Goal: Task Accomplishment & Management: Manage account settings

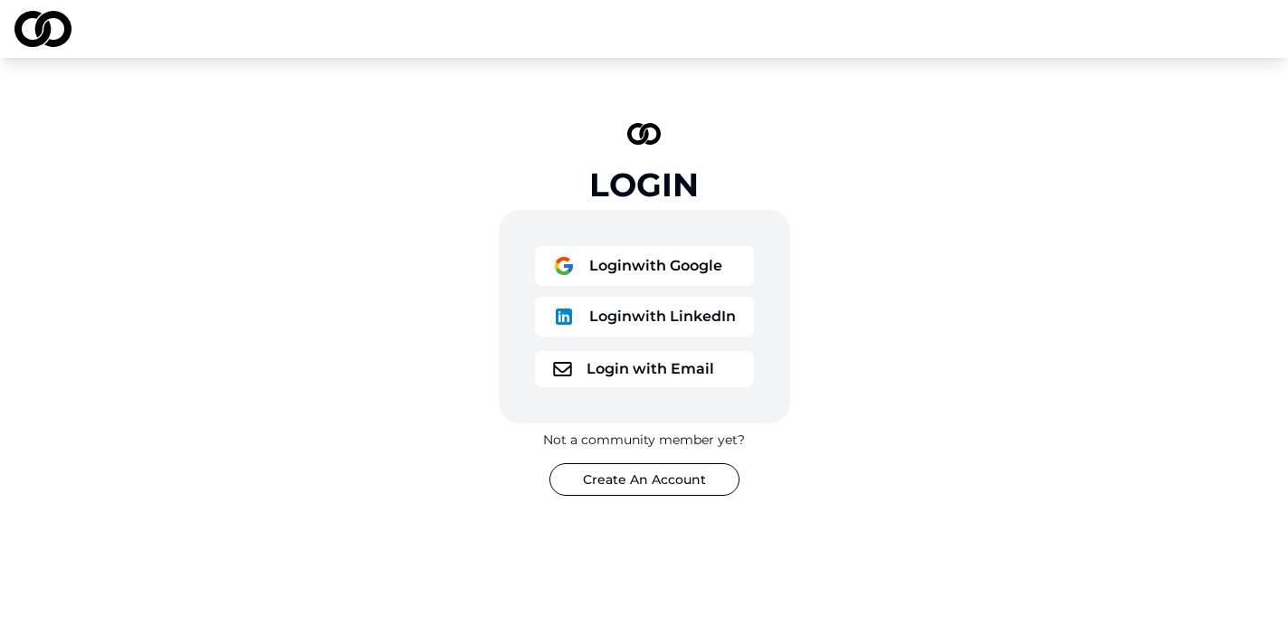
click at [665, 273] on button "Login with Google" at bounding box center [644, 266] width 219 height 40
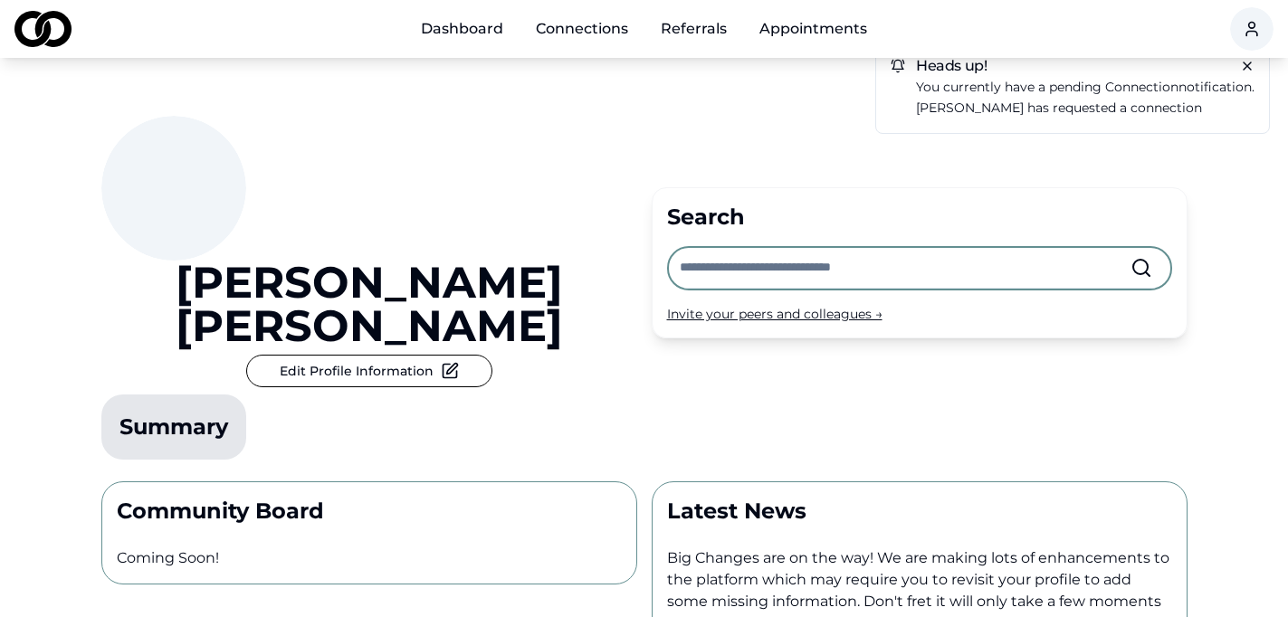
click at [857, 315] on div "[PERSON_NAME] Edit Profile Information Summary Search Invite your peers and col…" at bounding box center [644, 262] width 1086 height 409
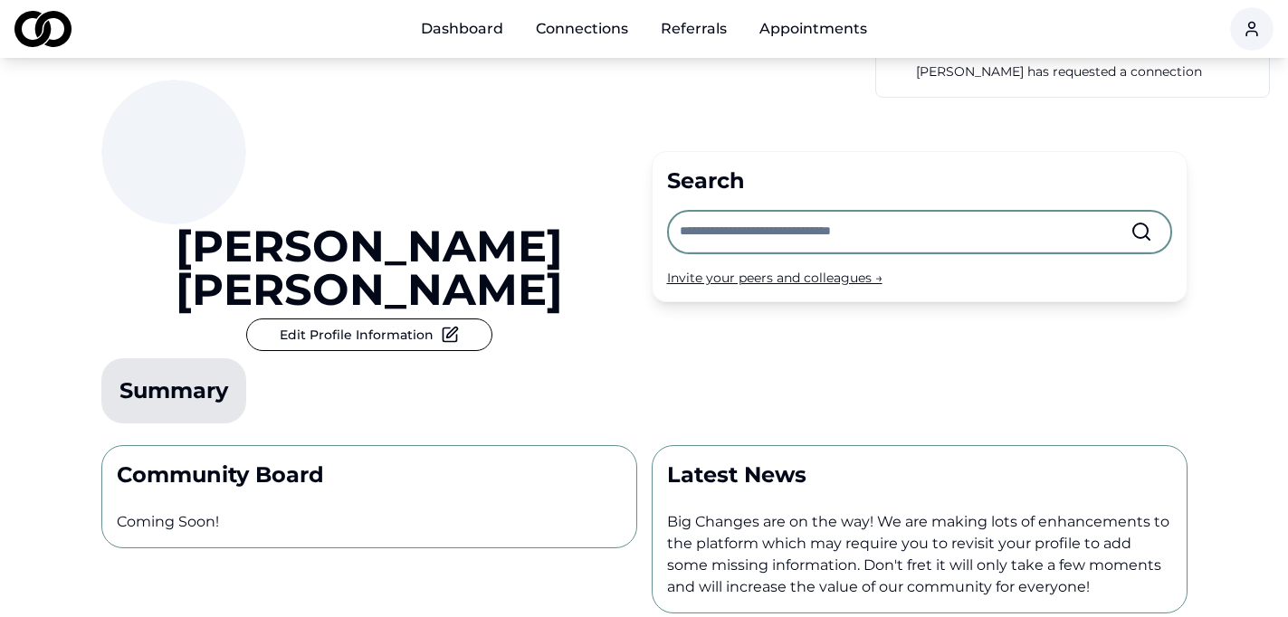
click at [420, 319] on button "Edit Profile Information" at bounding box center [369, 335] width 246 height 33
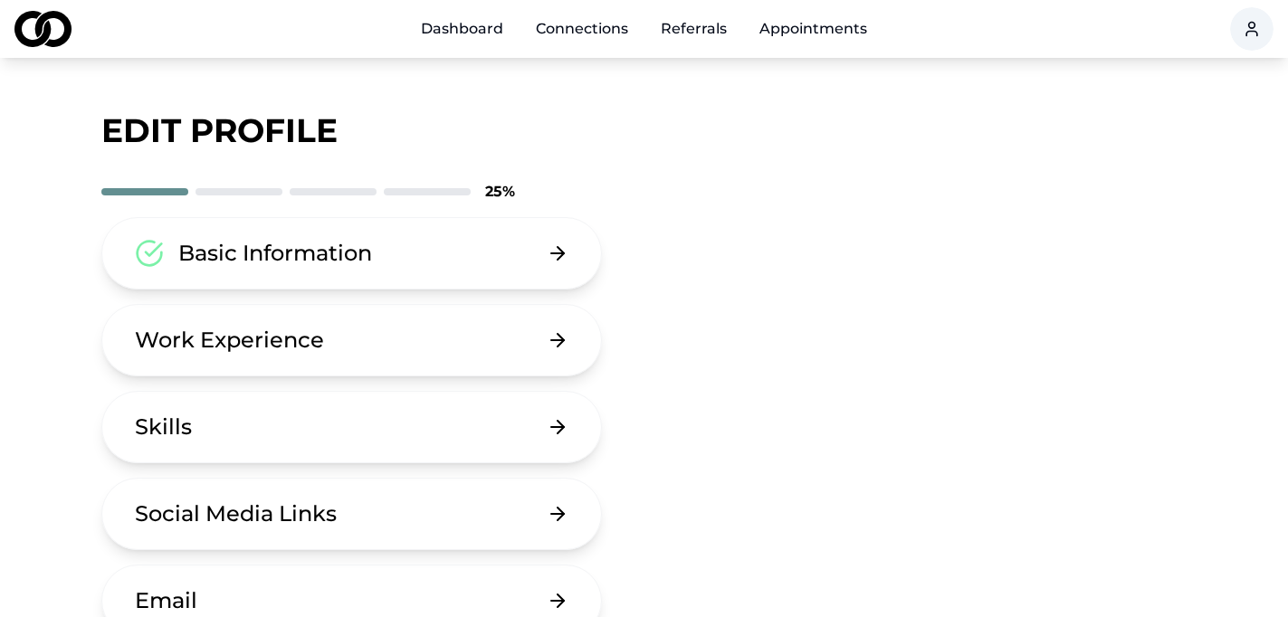
click at [751, 297] on div "Basic Information Work Experience Skills Social Media Links Email Password Dele…" at bounding box center [427, 514] width 652 height 594
click at [354, 257] on div "Basic Information" at bounding box center [275, 253] width 194 height 29
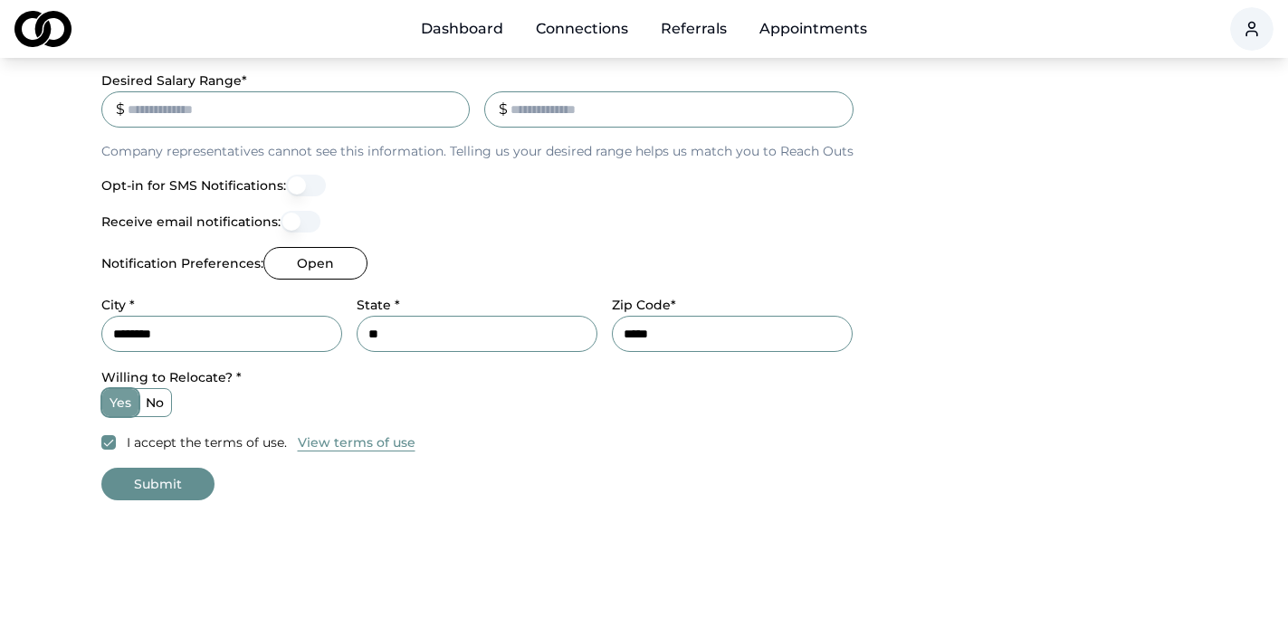
scroll to position [724, 0]
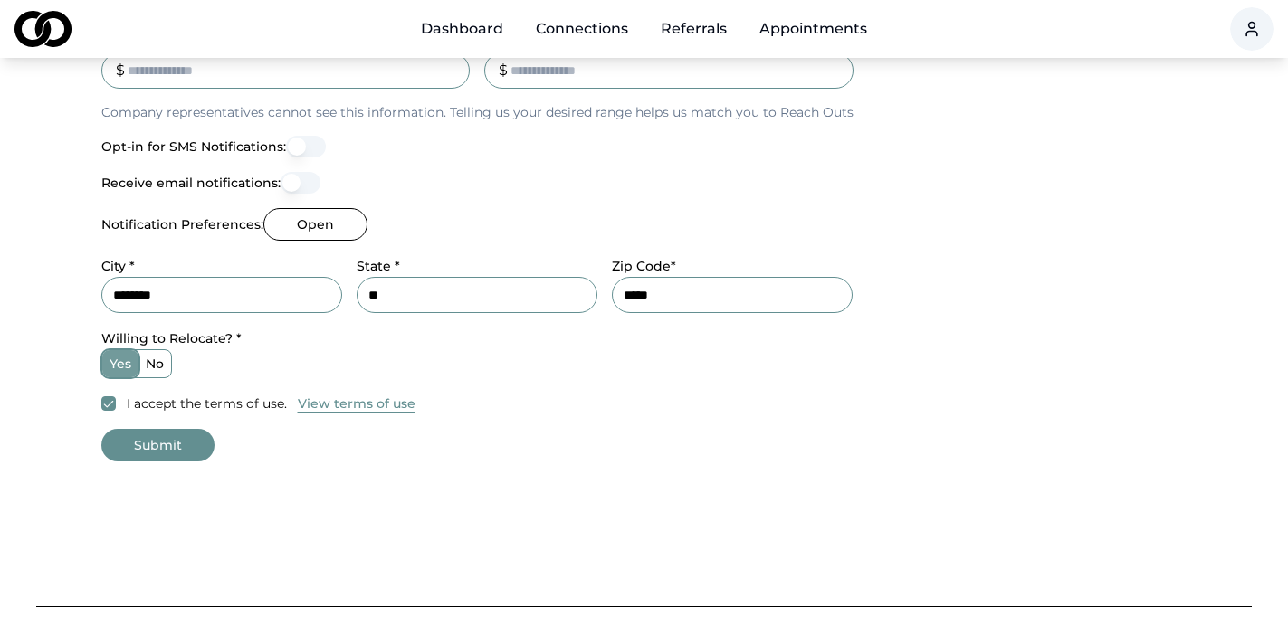
click at [168, 363] on label "no" at bounding box center [155, 363] width 33 height 27
click at [152, 363] on button "no" at bounding box center [145, 364] width 14 height 14
click at [154, 449] on button "Submit" at bounding box center [157, 445] width 113 height 33
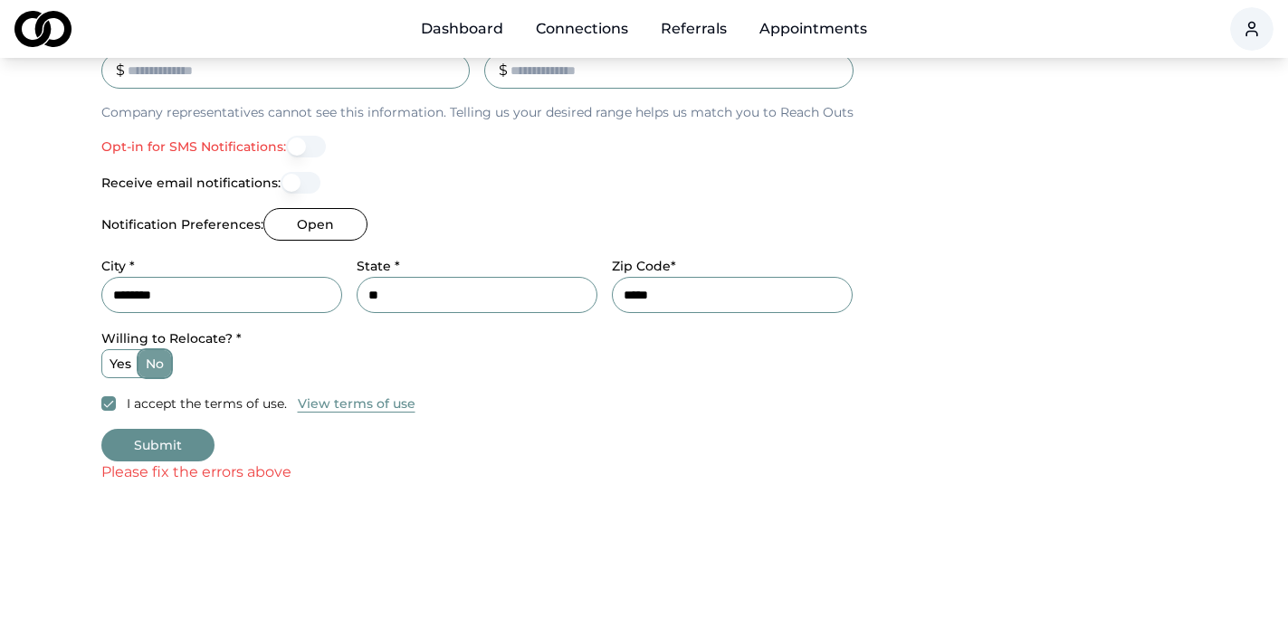
click at [485, 417] on form "**********" at bounding box center [644, 17] width 1086 height 933
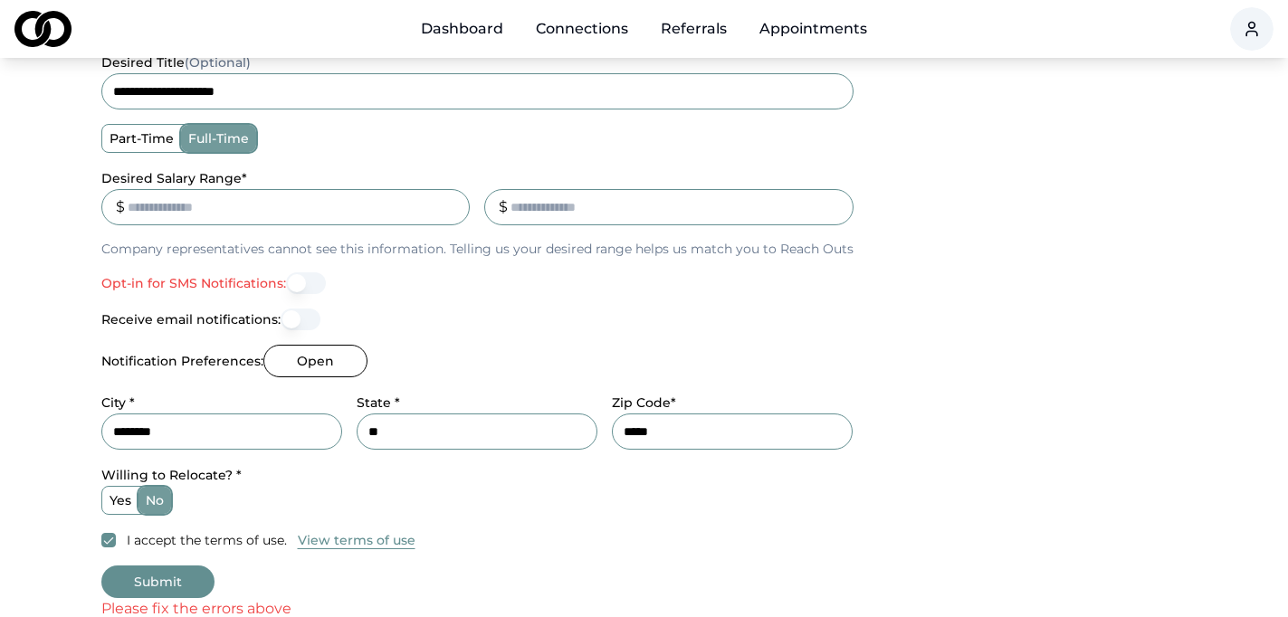
scroll to position [579, 0]
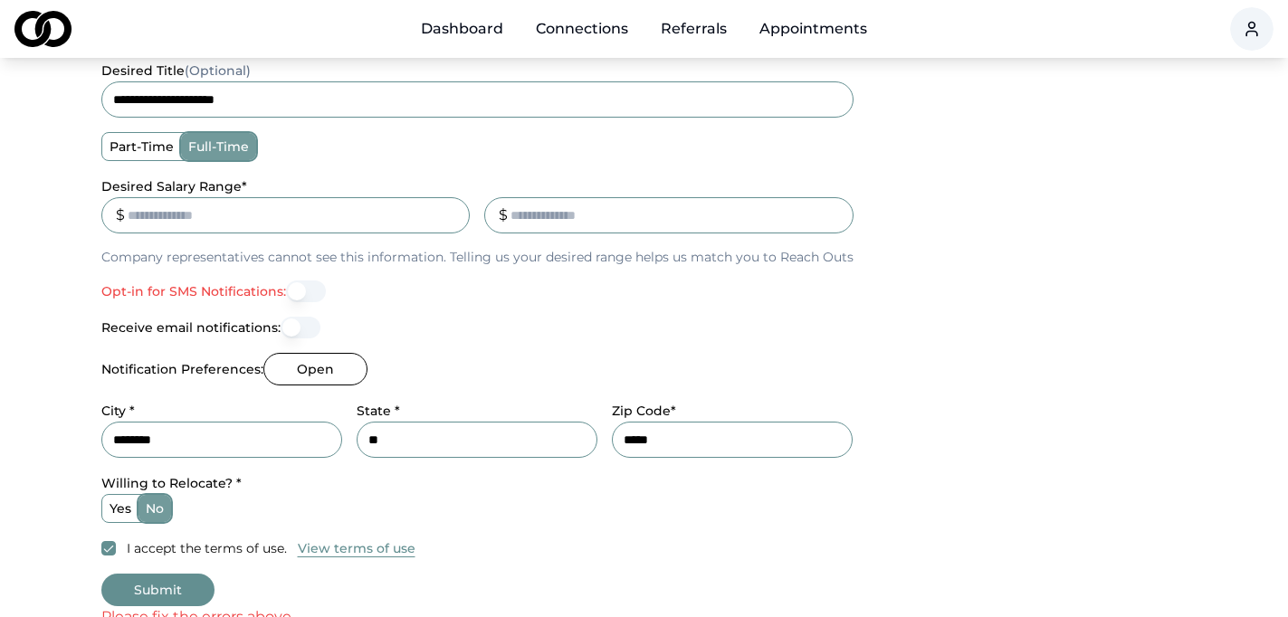
click at [298, 290] on button "Opt-in for SMS Notifications:" at bounding box center [306, 292] width 40 height 22
click at [299, 330] on button "Receive email notifications:" at bounding box center [301, 327] width 40 height 22
click at [1099, 558] on div "**********" at bounding box center [644, 127] width 1086 height 864
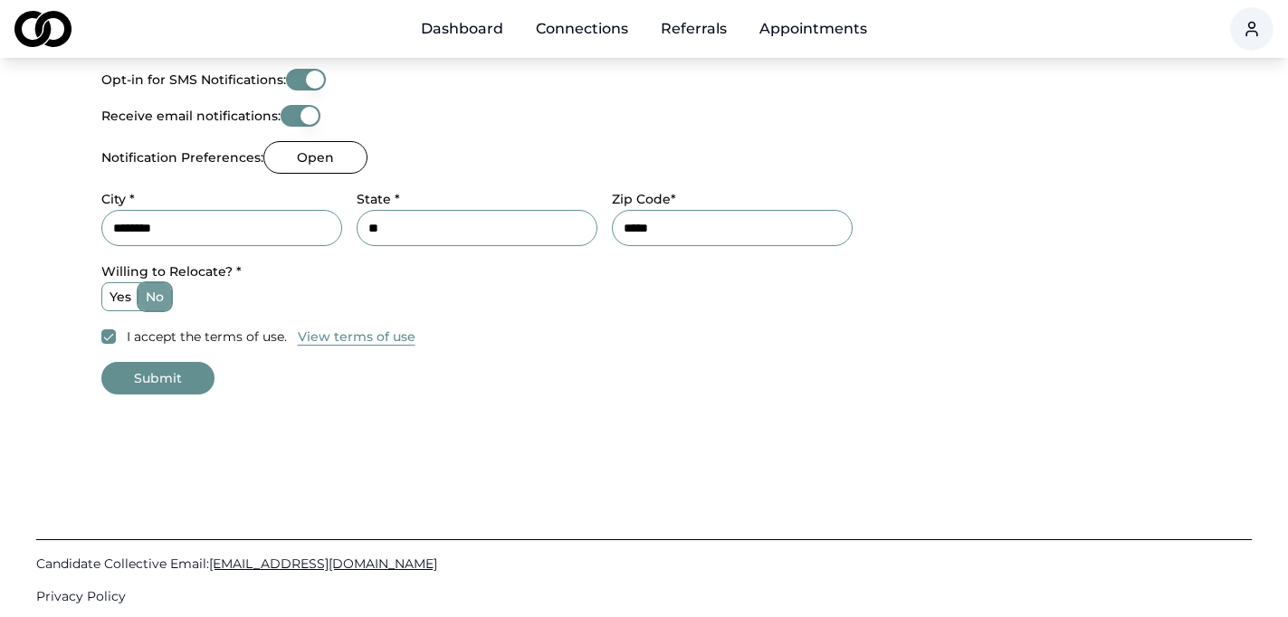
scroll to position [798, 0]
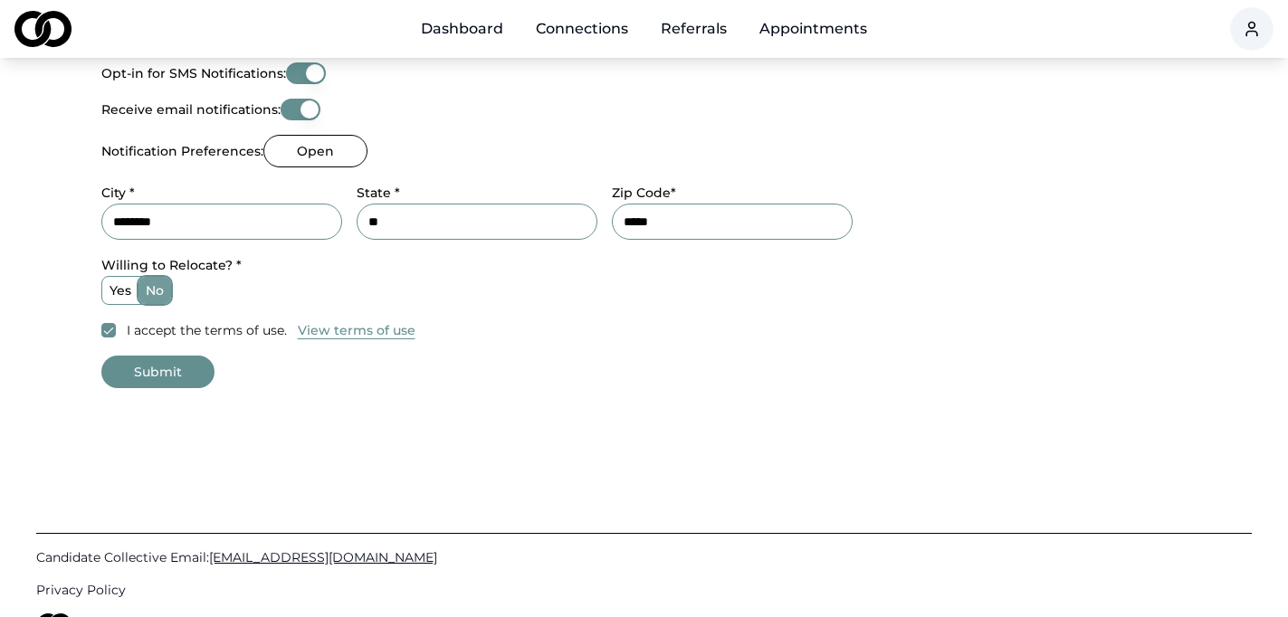
click at [173, 374] on button "Submit" at bounding box center [157, 372] width 113 height 33
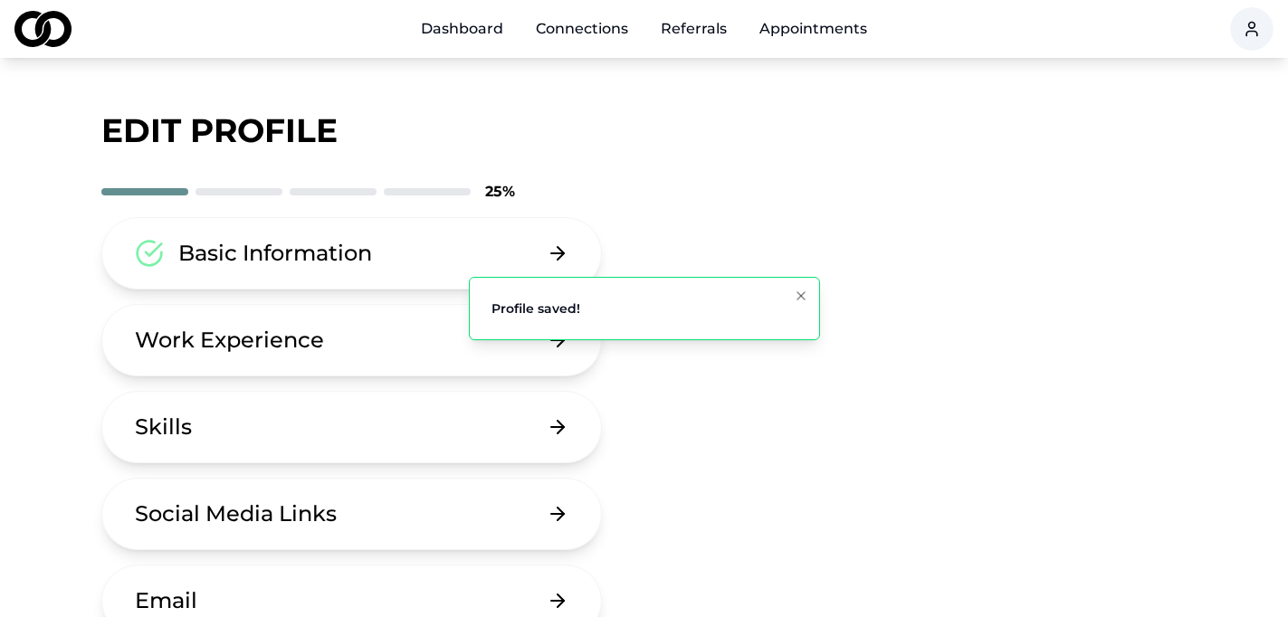
click at [177, 366] on button "Work Experience" at bounding box center [352, 340] width 502 height 72
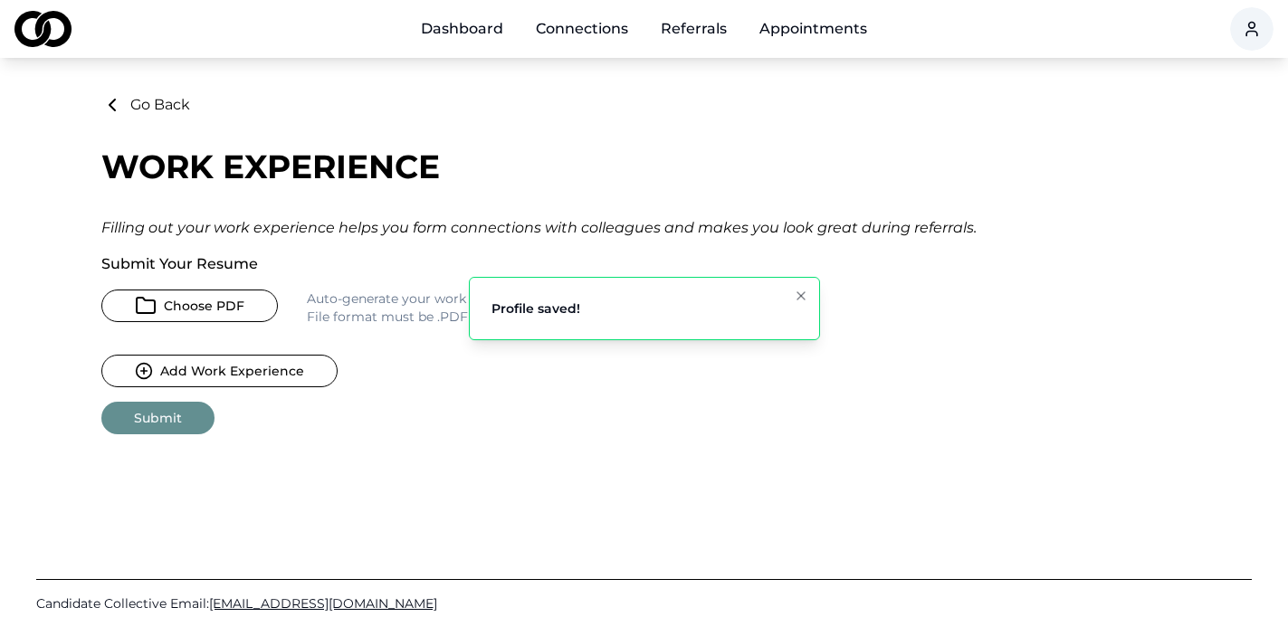
click at [146, 300] on icon "button" at bounding box center [146, 305] width 18 height 15
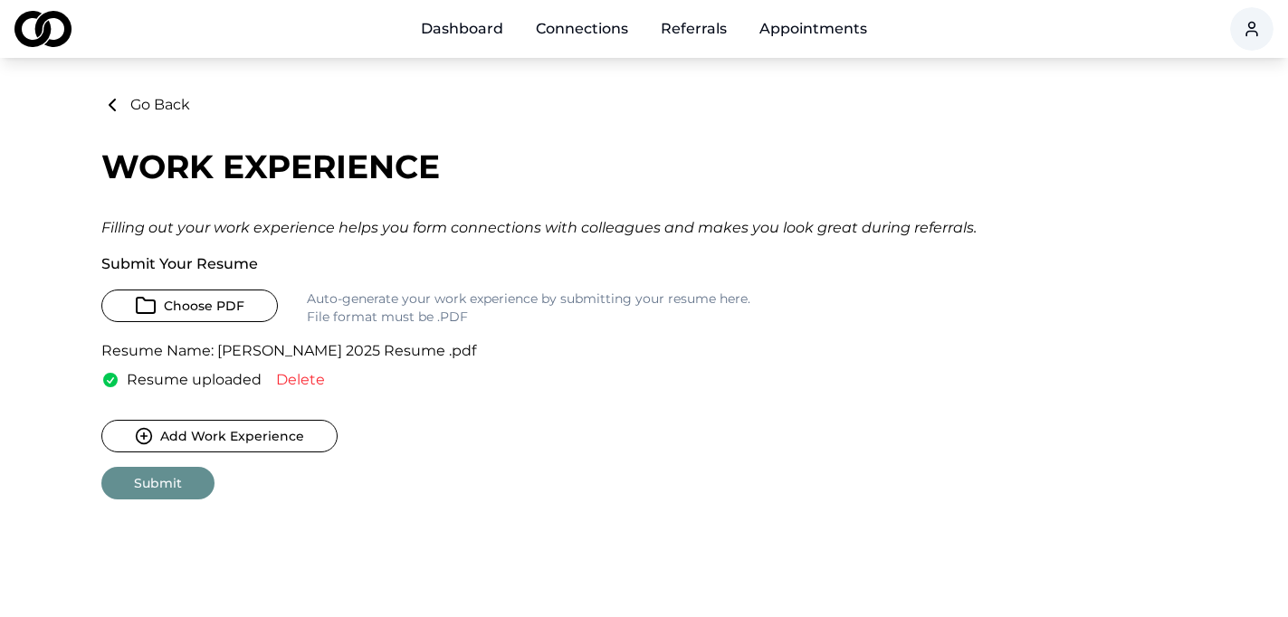
click at [293, 375] on button "Delete" at bounding box center [300, 380] width 49 height 22
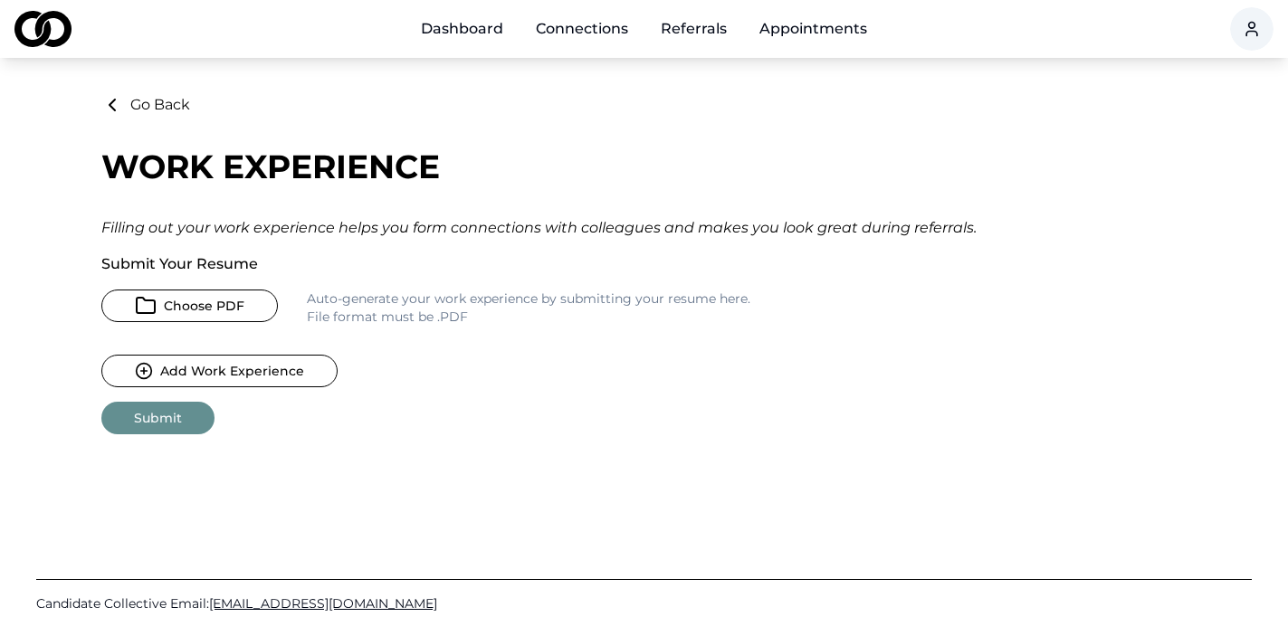
click at [158, 309] on button "Choose PDF" at bounding box center [189, 306] width 177 height 33
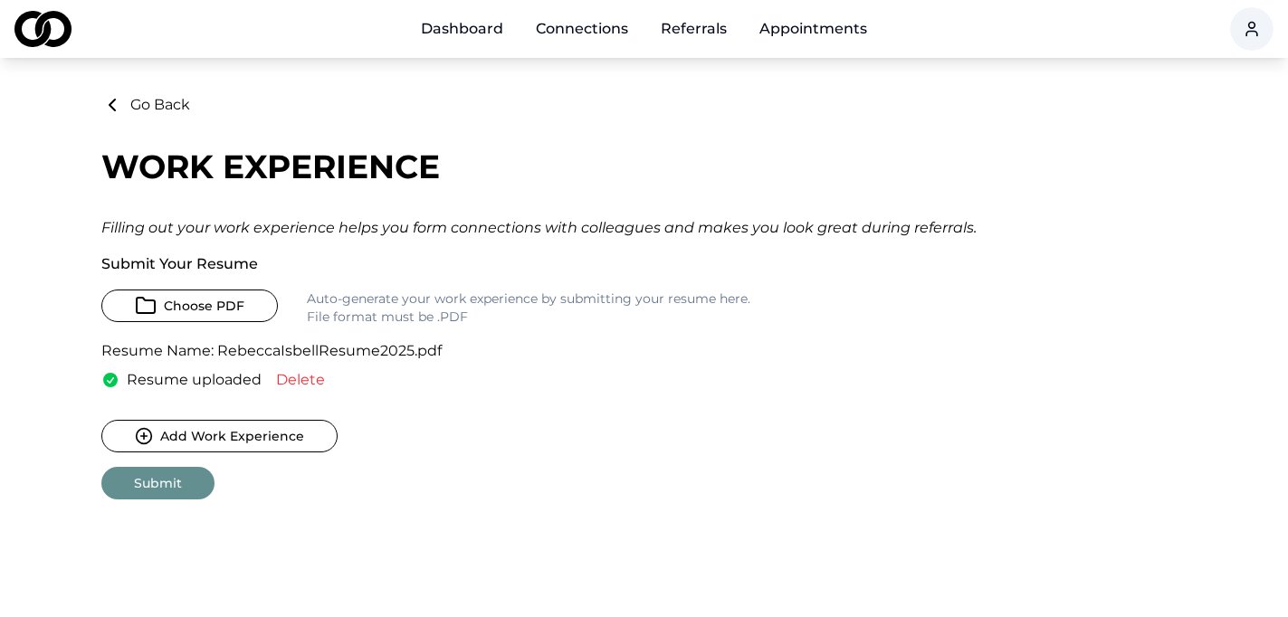
click at [299, 383] on button "Delete" at bounding box center [300, 380] width 49 height 22
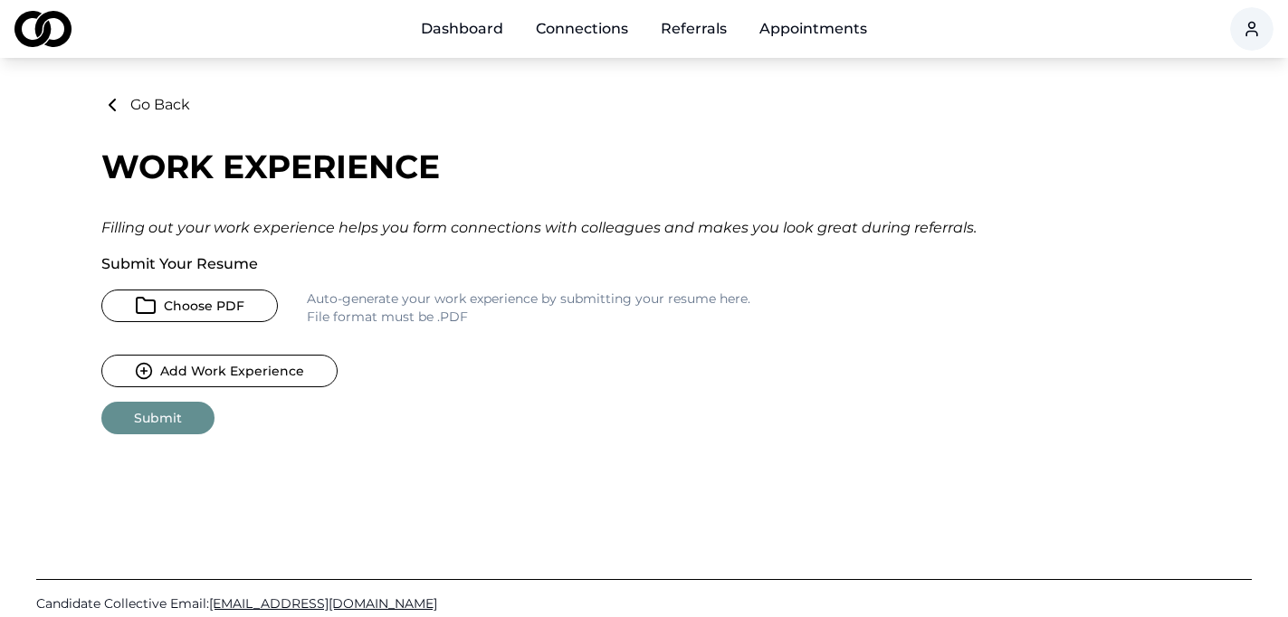
click at [167, 307] on button "Choose PDF" at bounding box center [189, 306] width 177 height 33
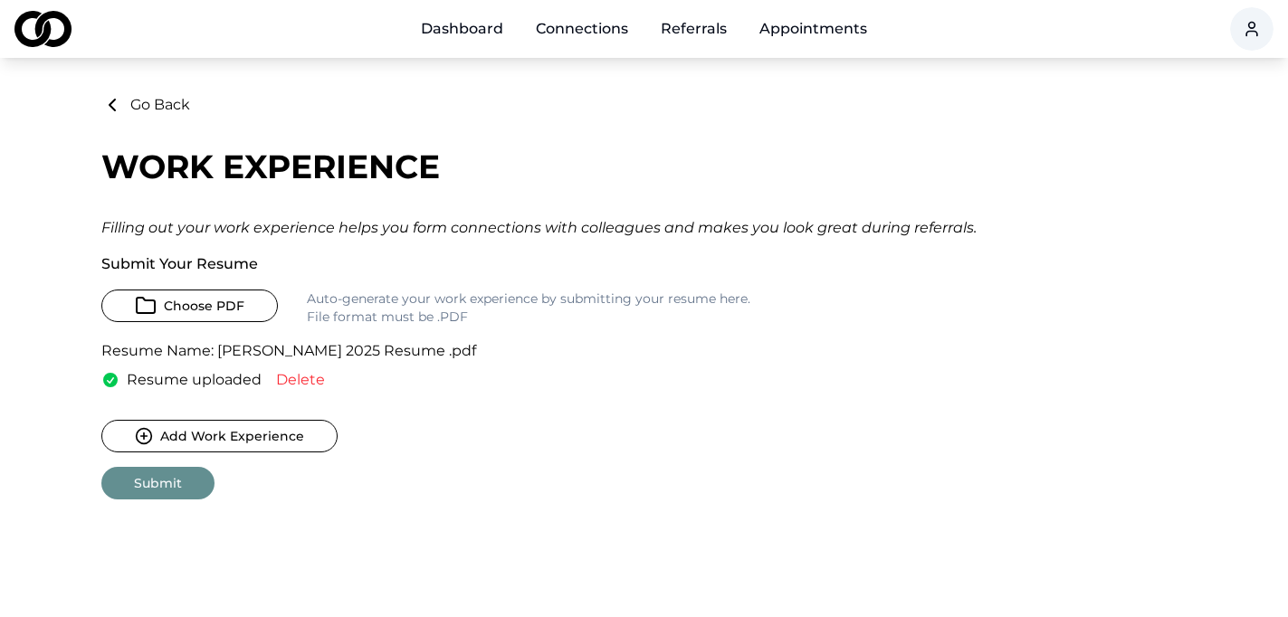
click at [209, 385] on span "Resume uploaded" at bounding box center [194, 380] width 135 height 22
click at [143, 380] on span "Resume uploaded" at bounding box center [194, 380] width 135 height 22
click at [436, 342] on p "Resume Name: Rebecca Isbell 2025 Resume .pdf" at bounding box center [288, 351] width 375 height 22
click at [429, 299] on p "Auto-generate your work experience by submitting your resume here. File format …" at bounding box center [529, 308] width 444 height 36
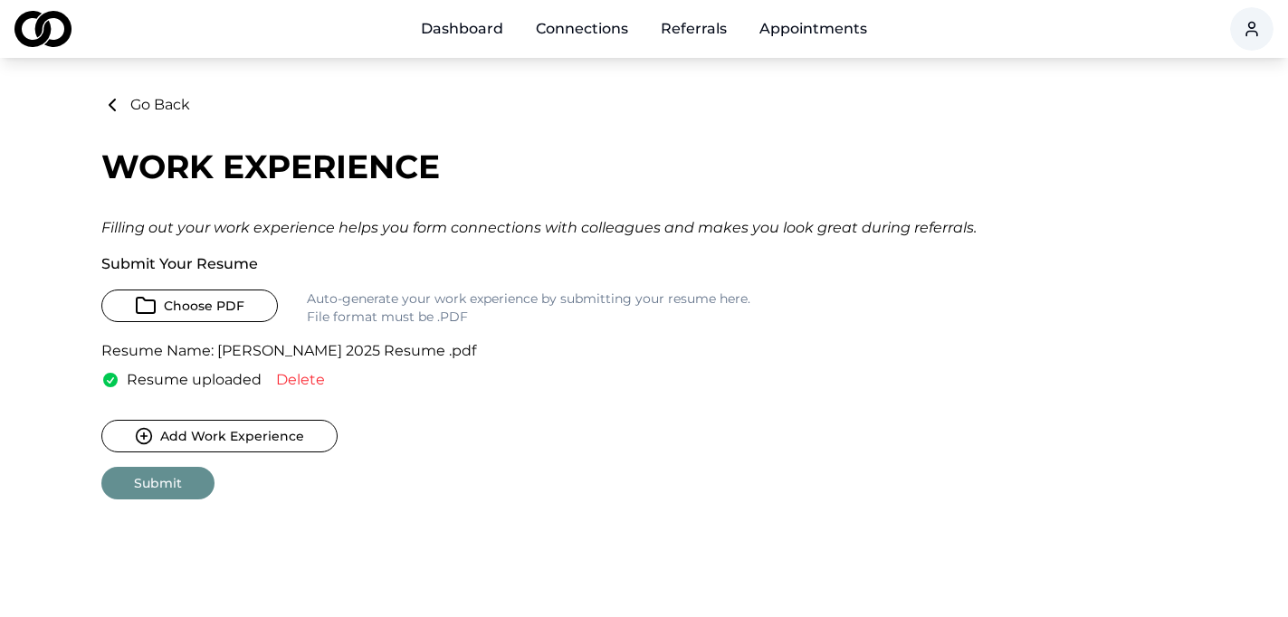
click at [165, 488] on button "Submit" at bounding box center [157, 483] width 113 height 33
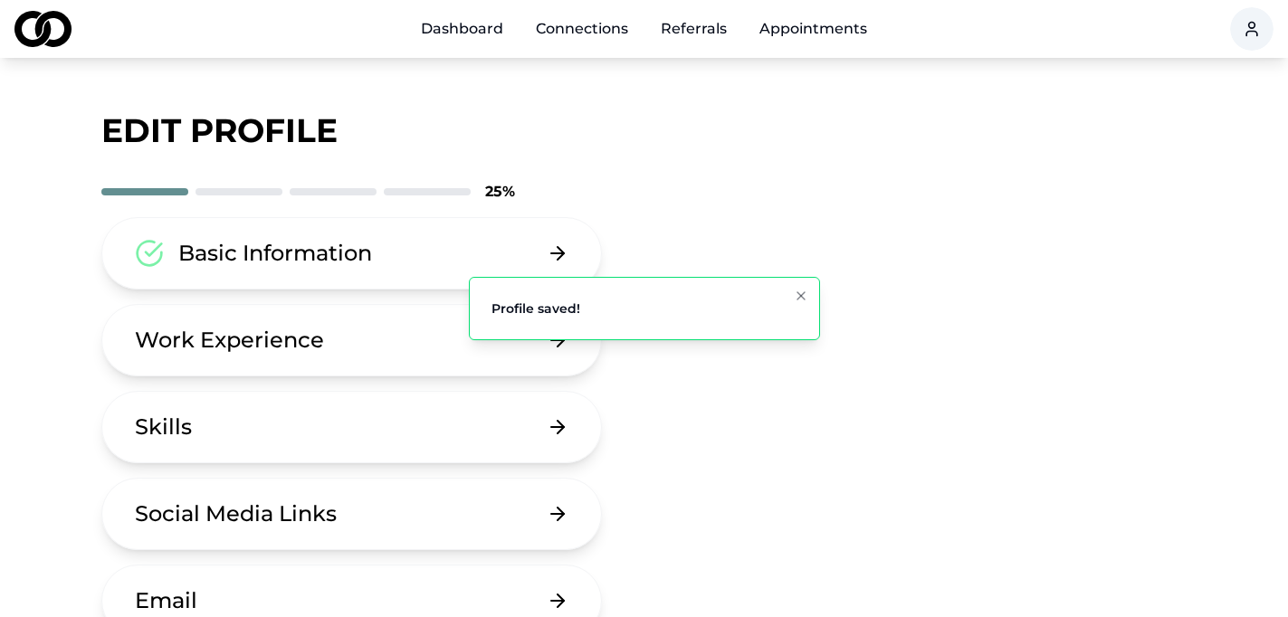
click at [257, 332] on div "Work Experience" at bounding box center [229, 340] width 189 height 29
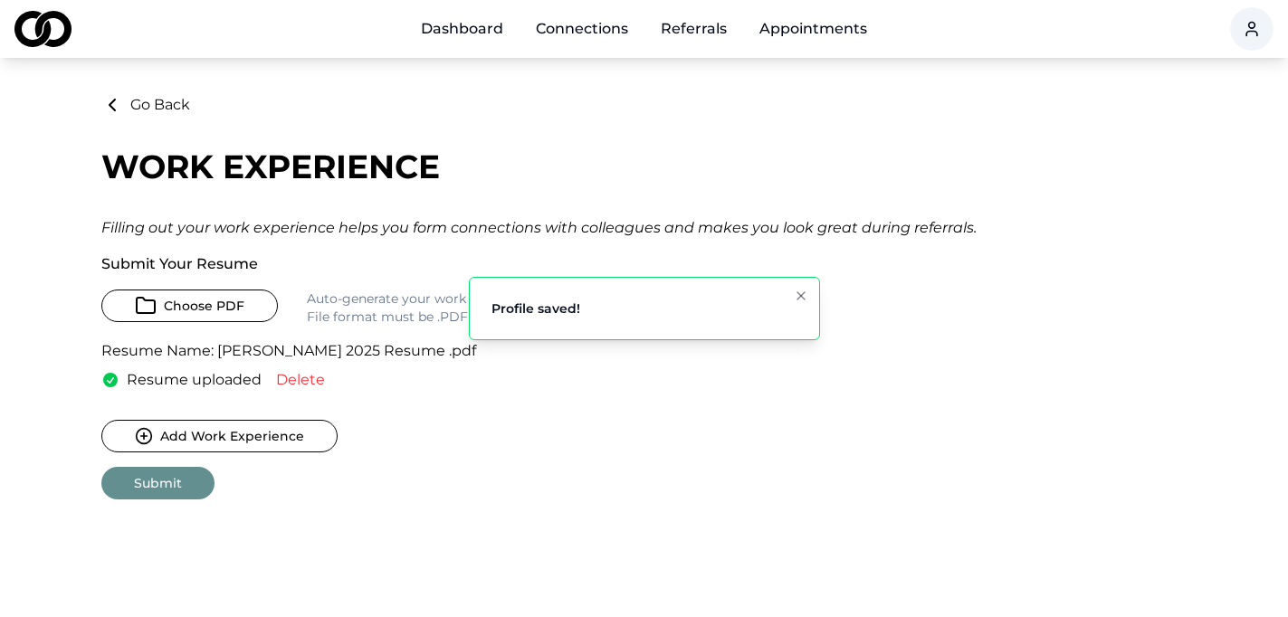
click at [195, 379] on span "Resume uploaded" at bounding box center [194, 380] width 135 height 22
click at [369, 319] on div "File format must be .PDF" at bounding box center [529, 317] width 444 height 18
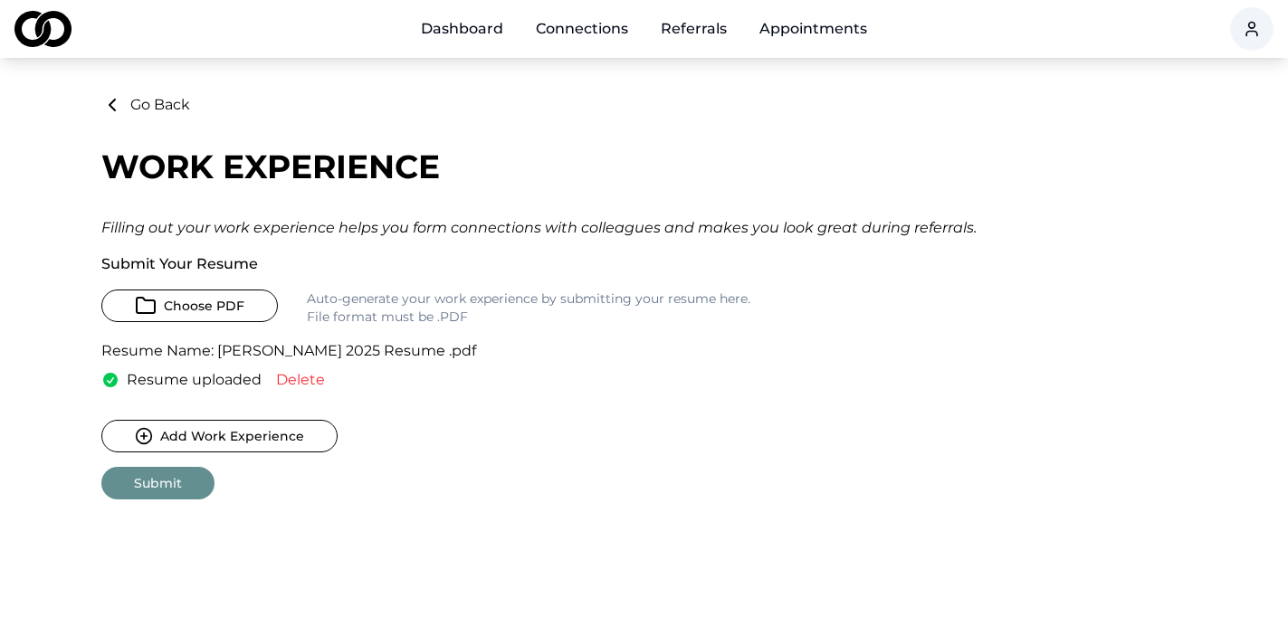
click at [311, 381] on button "Delete" at bounding box center [300, 380] width 49 height 22
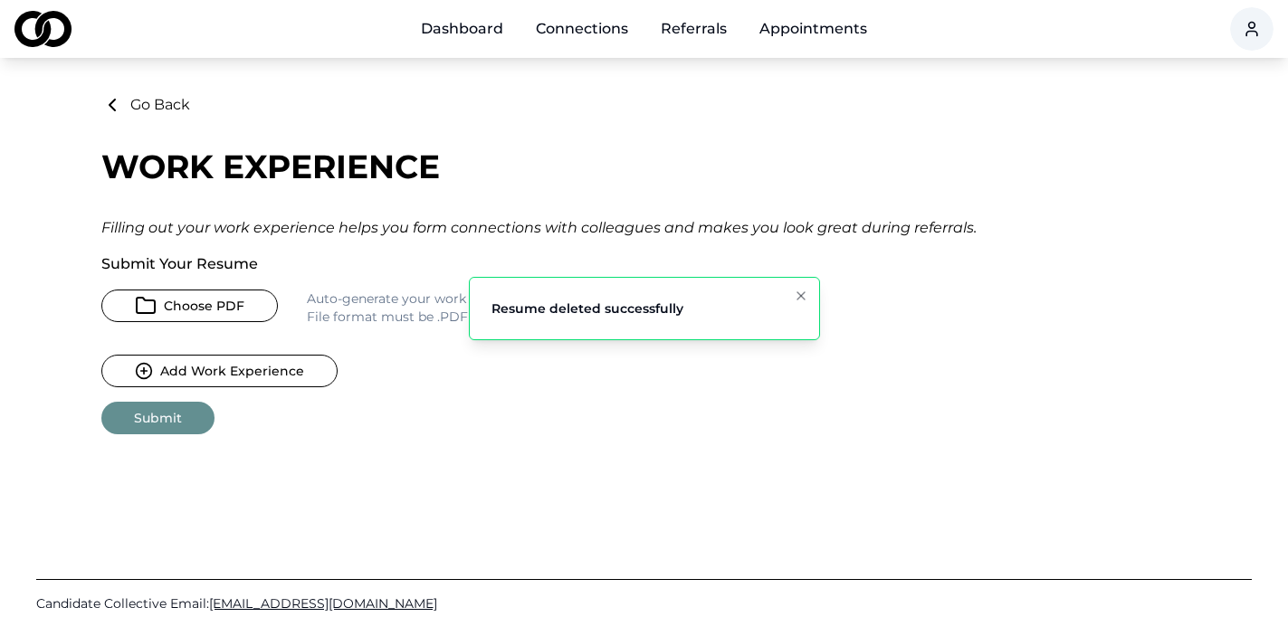
click at [206, 301] on button "Choose PDF" at bounding box center [189, 306] width 177 height 33
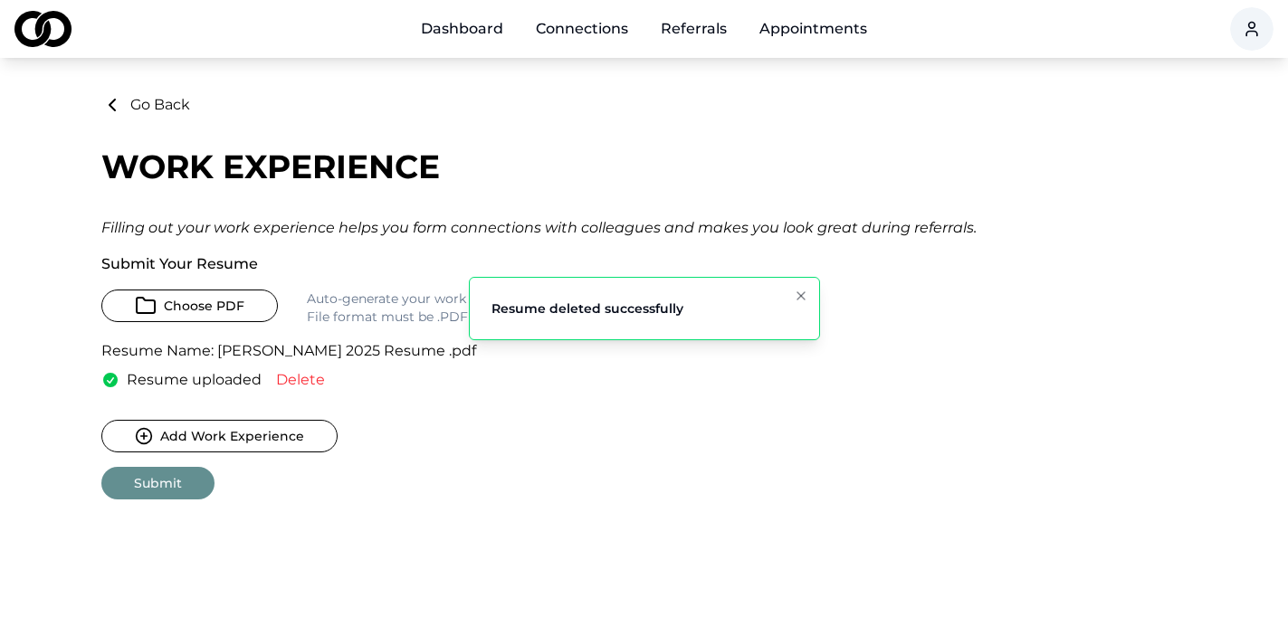
click at [589, 464] on form "Submit Your Resume Choose PDF Auto-generate your work experience by submitting …" at bounding box center [508, 377] width 815 height 246
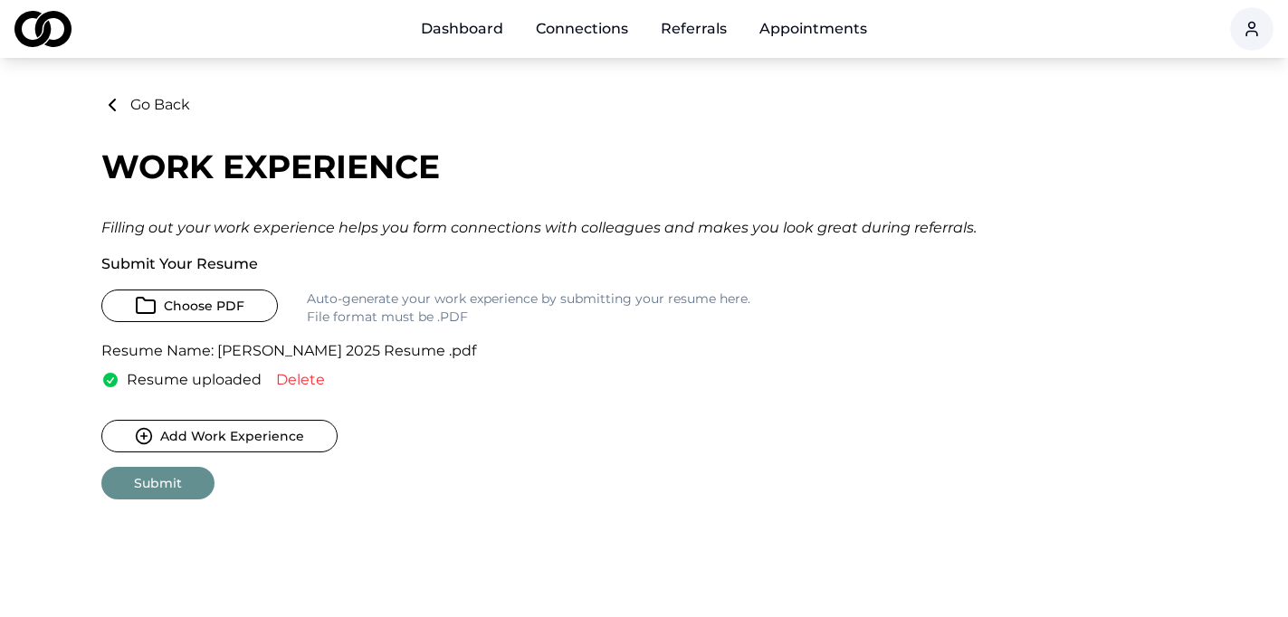
click at [1005, 204] on div "Go Back Work Experience Filling out your work experience helps you form connect…" at bounding box center [644, 297] width 1086 height 406
click at [295, 382] on button "Delete" at bounding box center [300, 380] width 49 height 22
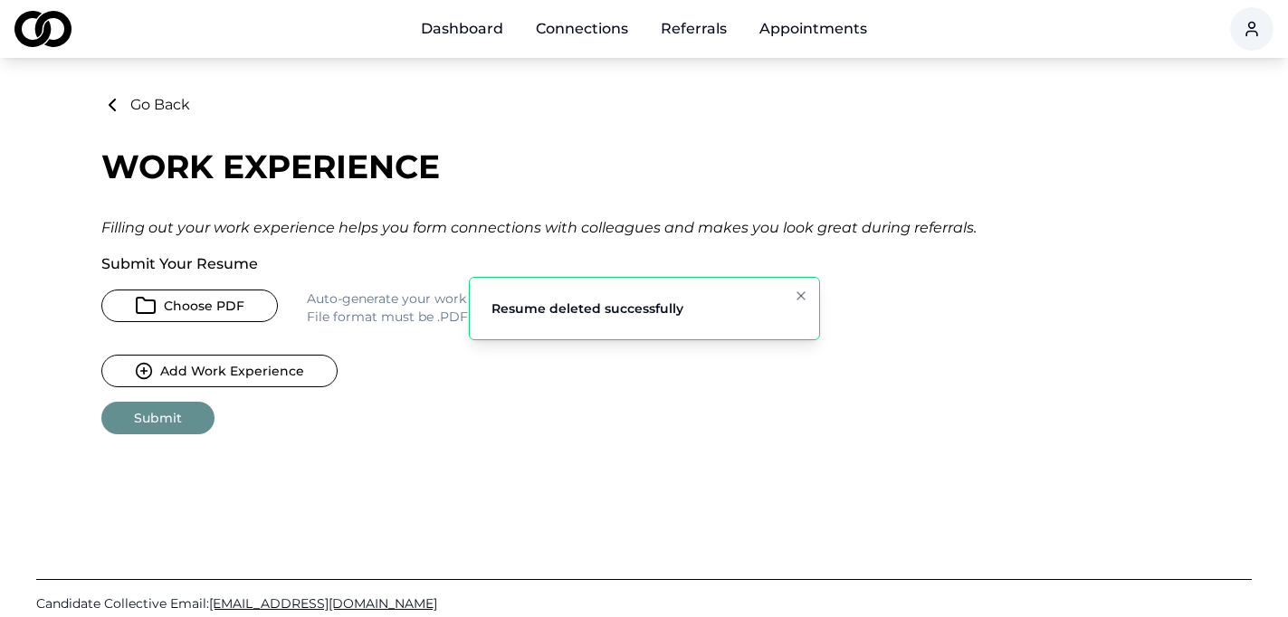
click at [177, 305] on button "Choose PDF" at bounding box center [189, 306] width 177 height 33
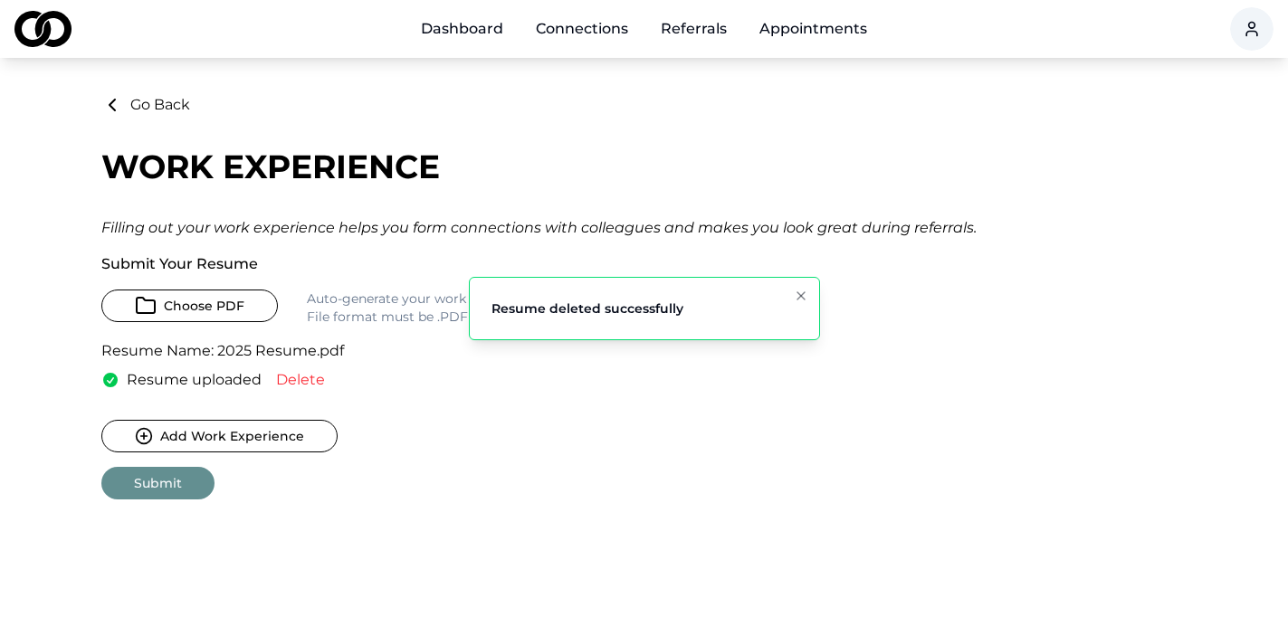
click at [160, 488] on button "Submit" at bounding box center [157, 483] width 113 height 33
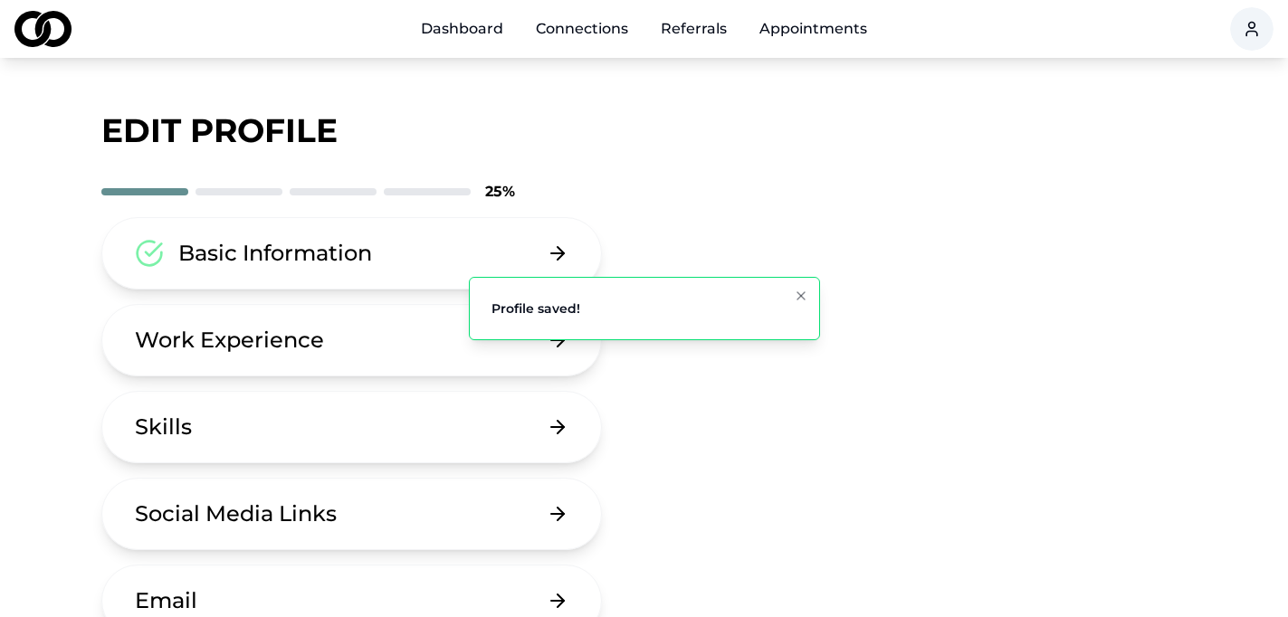
click at [281, 418] on button "Skills" at bounding box center [352, 427] width 502 height 72
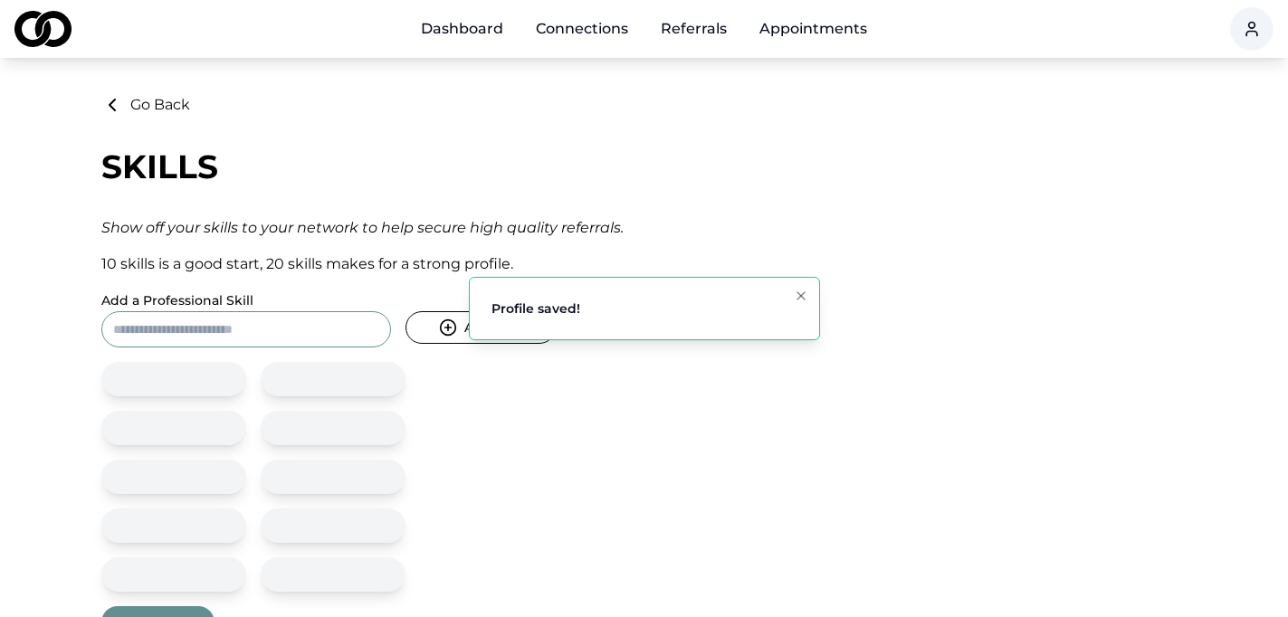
click at [198, 330] on input "Add a Professional Skill" at bounding box center [246, 329] width 290 height 36
click at [799, 299] on icon "Notifications (F8)" at bounding box center [801, 295] width 7 height 7
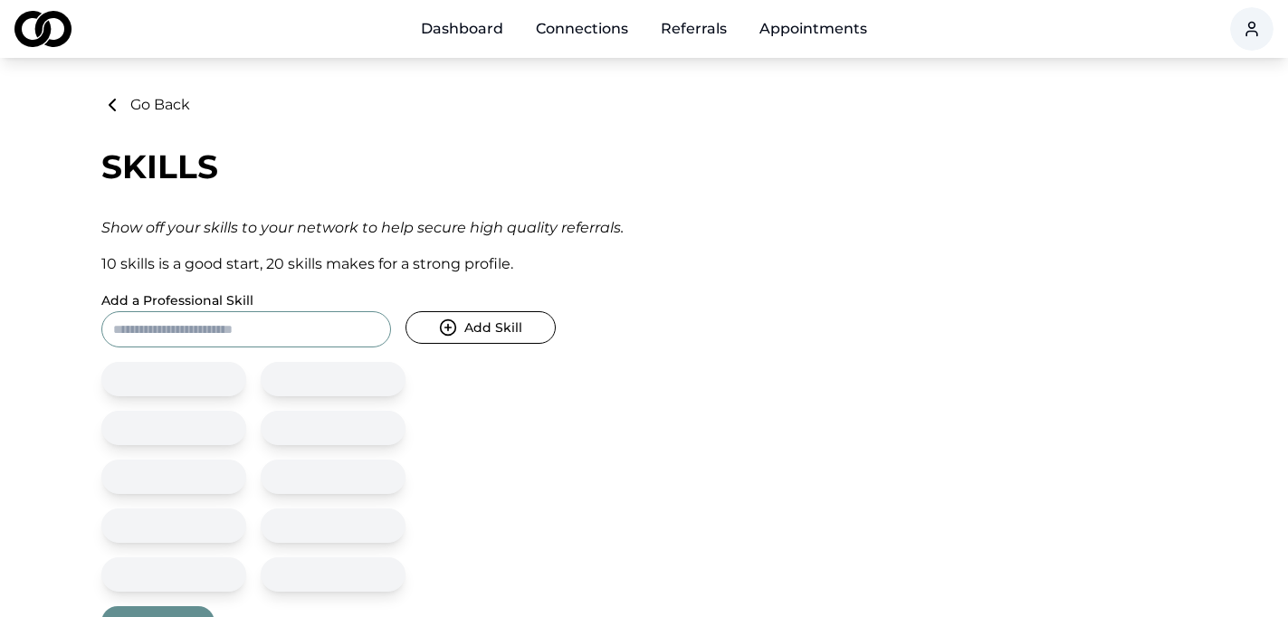
click at [142, 330] on input "Add a Professional Skill" at bounding box center [246, 329] width 290 height 36
type input "*"
type input "**********"
click at [451, 325] on icon "submit" at bounding box center [448, 328] width 18 height 18
click at [264, 330] on input "Add a Professional Skill" at bounding box center [246, 329] width 290 height 36
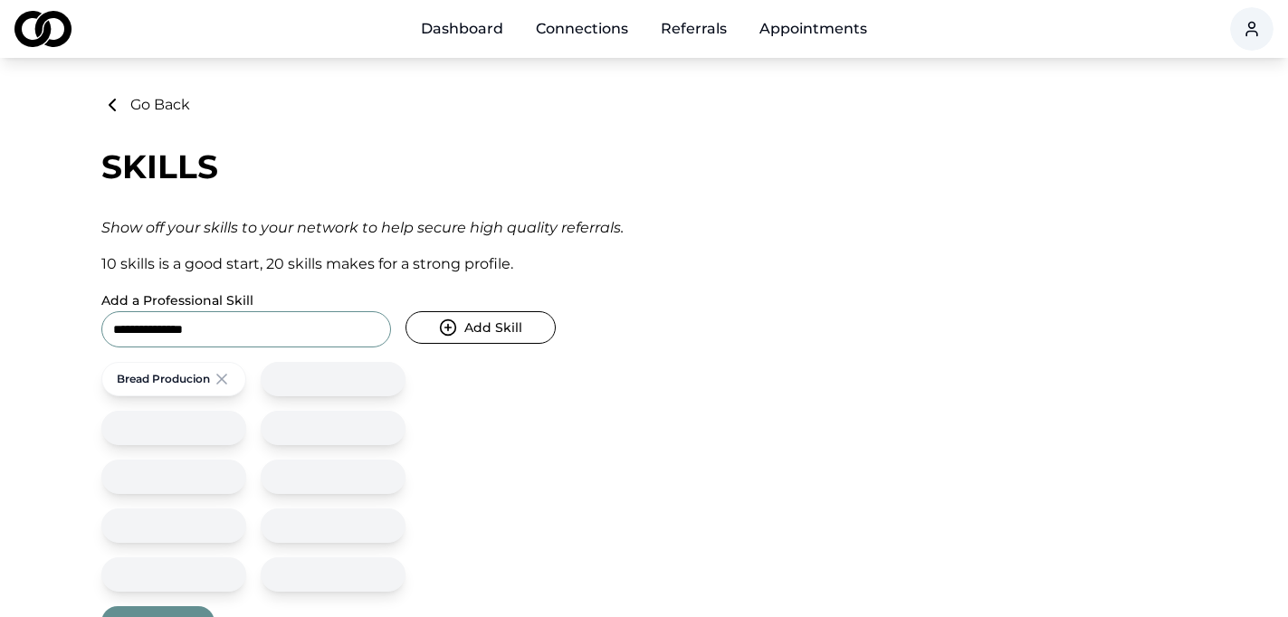
type input "**********"
click at [448, 323] on icon "submit" at bounding box center [448, 328] width 18 height 18
click at [252, 337] on input "Add a Professional Skill" at bounding box center [246, 329] width 290 height 36
type input "*"
type input "**********"
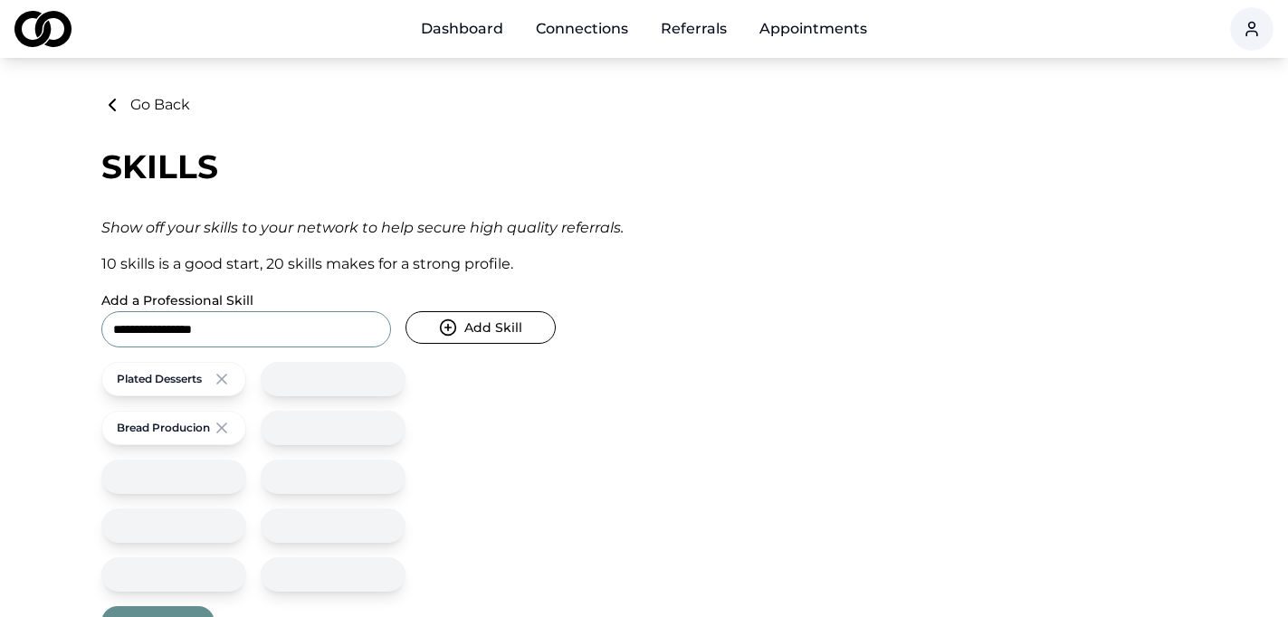
click at [480, 327] on button "Add Skill" at bounding box center [481, 327] width 150 height 33
click at [237, 324] on input "Add a Professional Skill" at bounding box center [246, 329] width 290 height 36
type input "**********"
click at [469, 344] on div "Add Skill" at bounding box center [481, 329] width 150 height 36
click at [464, 322] on button "Add Skill" at bounding box center [481, 327] width 150 height 33
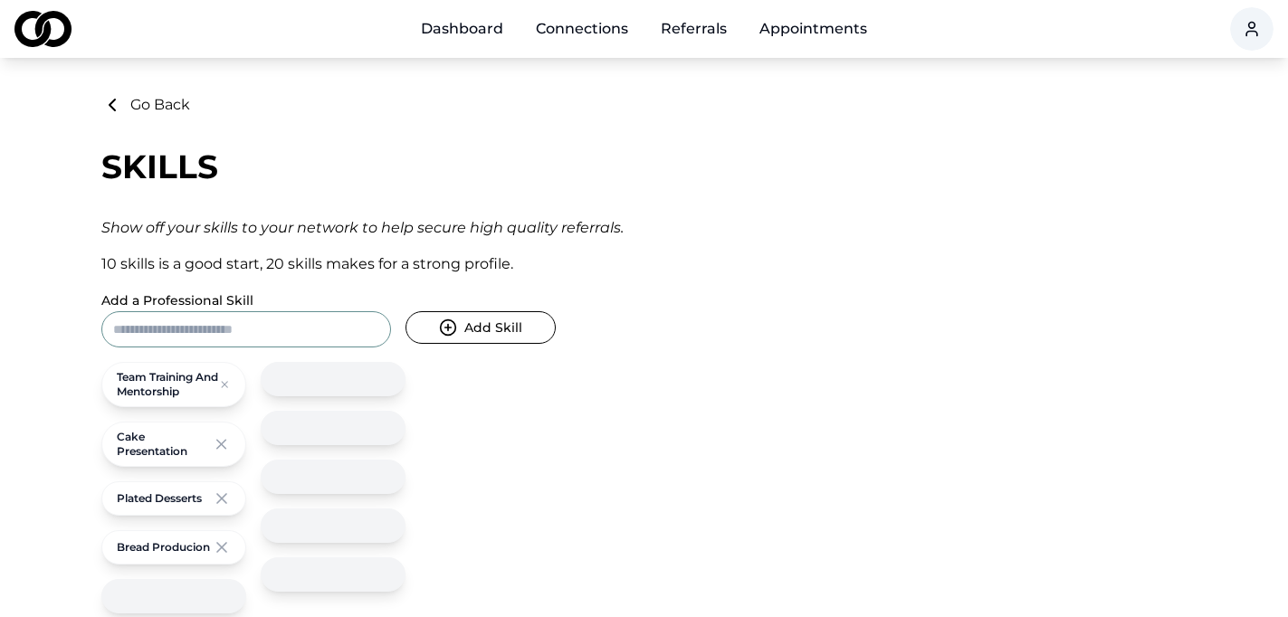
drag, startPoint x: 518, startPoint y: 481, endPoint x: 540, endPoint y: 448, distance: 39.2
click at [518, 481] on div "Go Back Skills Show off your skills to your network to help secure high quality…" at bounding box center [644, 377] width 1086 height 567
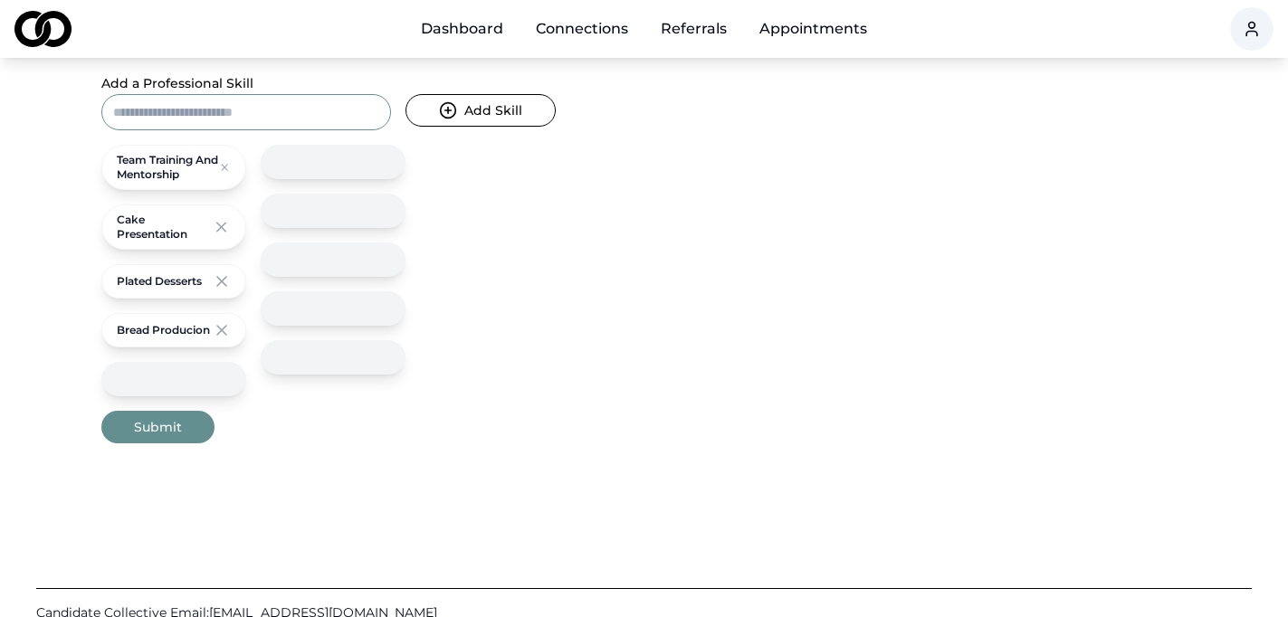
scroll to position [181, 0]
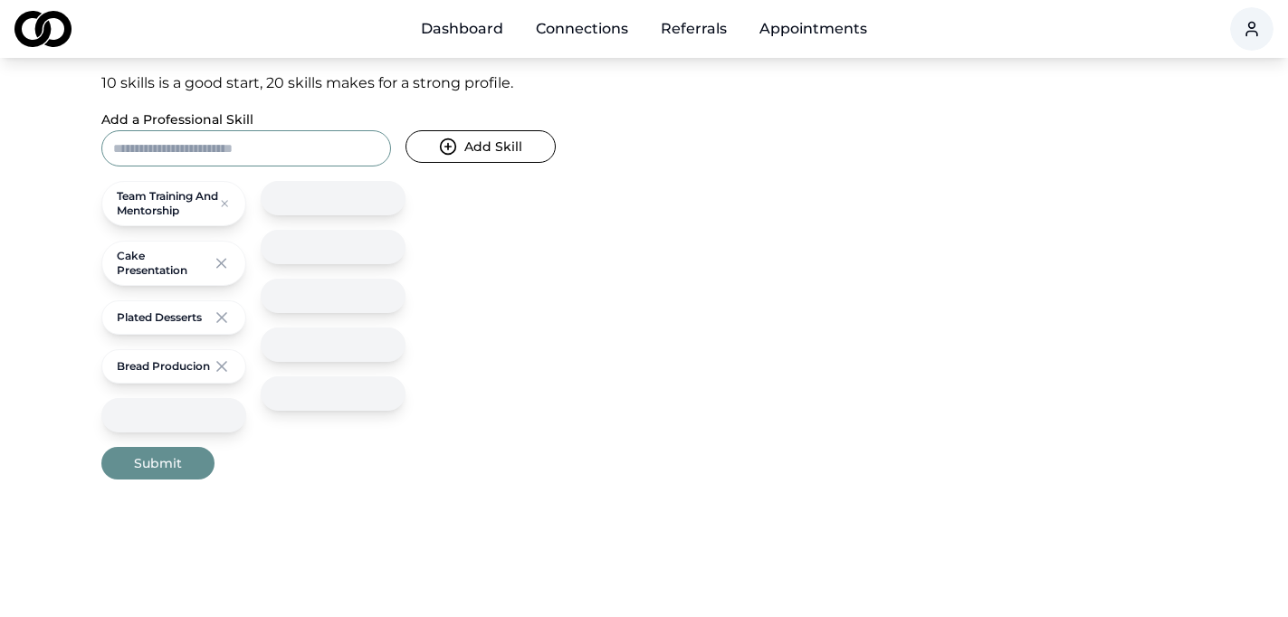
click at [221, 419] on div at bounding box center [173, 415] width 145 height 34
click at [149, 420] on div at bounding box center [173, 415] width 145 height 34
click at [148, 428] on div at bounding box center [173, 415] width 145 height 34
click at [162, 412] on div at bounding box center [173, 415] width 145 height 34
click at [176, 151] on input "Add a Professional Skill" at bounding box center [246, 148] width 290 height 36
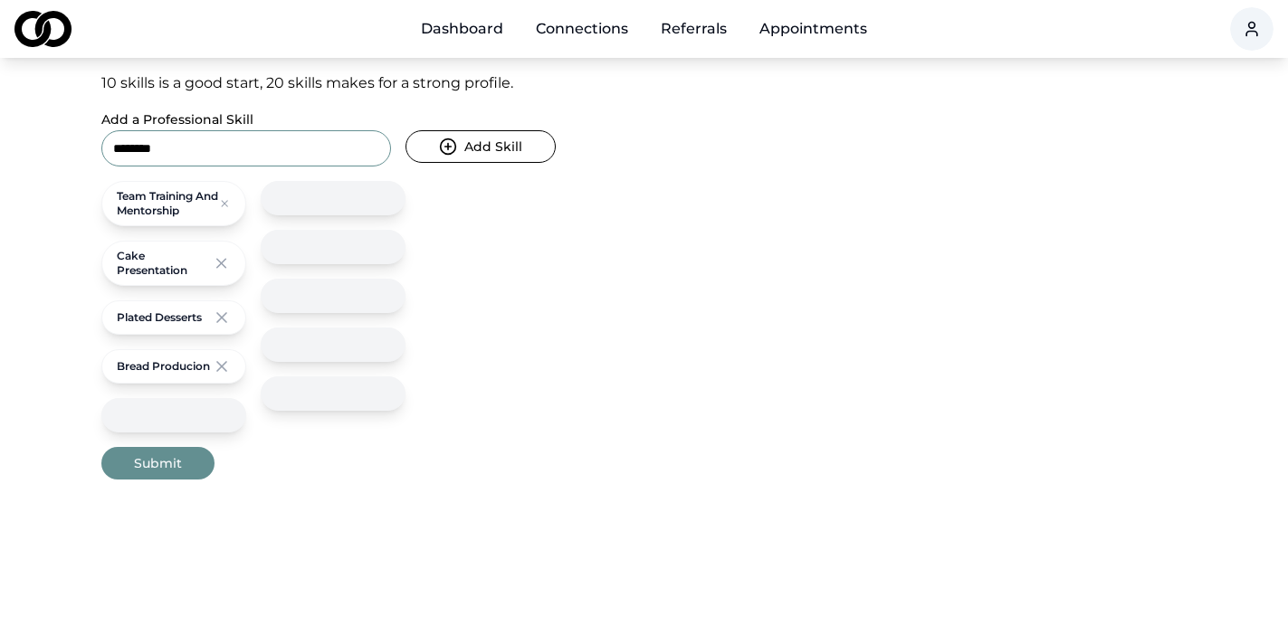
click at [110, 149] on input "*******" at bounding box center [246, 148] width 290 height 36
type input "**********"
click at [463, 148] on button "Add Skill" at bounding box center [481, 146] width 150 height 33
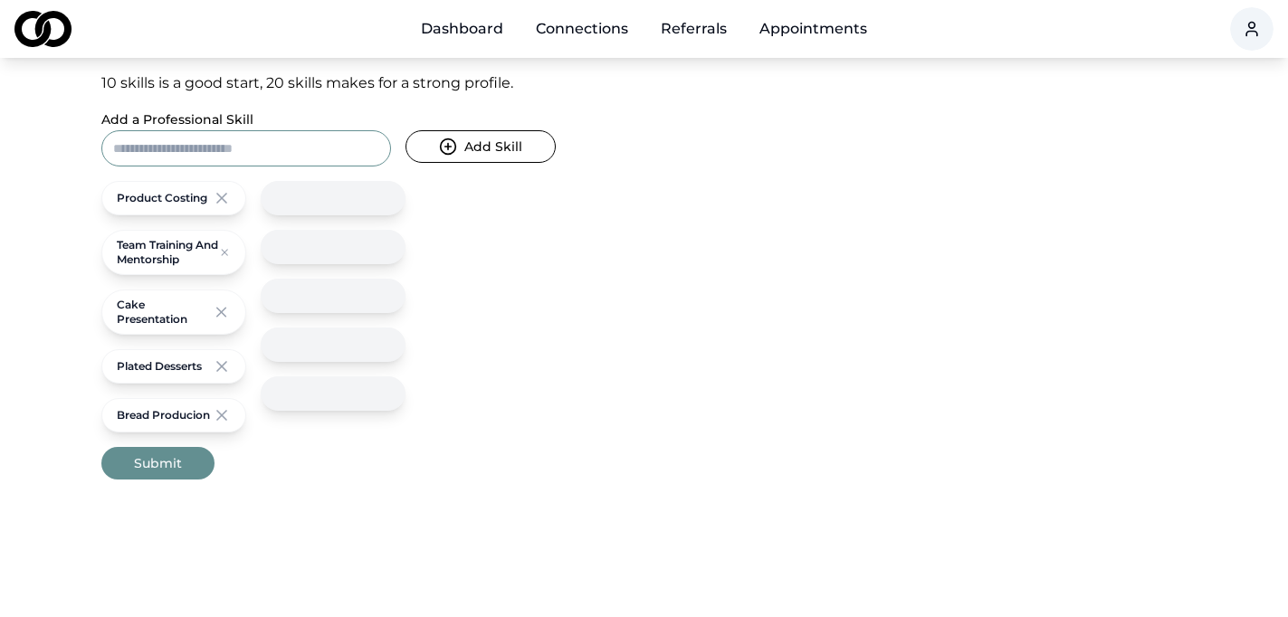
click at [143, 472] on button "Submit" at bounding box center [157, 463] width 113 height 33
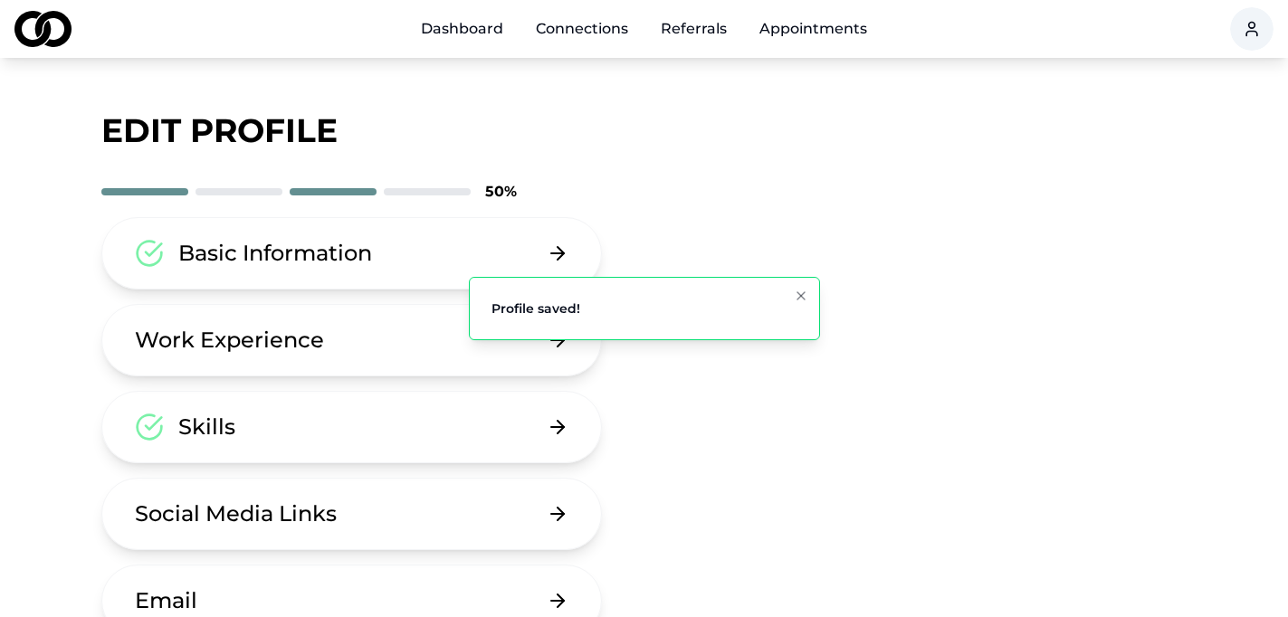
drag, startPoint x: 870, startPoint y: 448, endPoint x: 967, endPoint y: 388, distance: 113.8
click at [870, 447] on div "Basic Information Work Experience Skills Social Media Links Email Password Dele…" at bounding box center [644, 514] width 1086 height 594
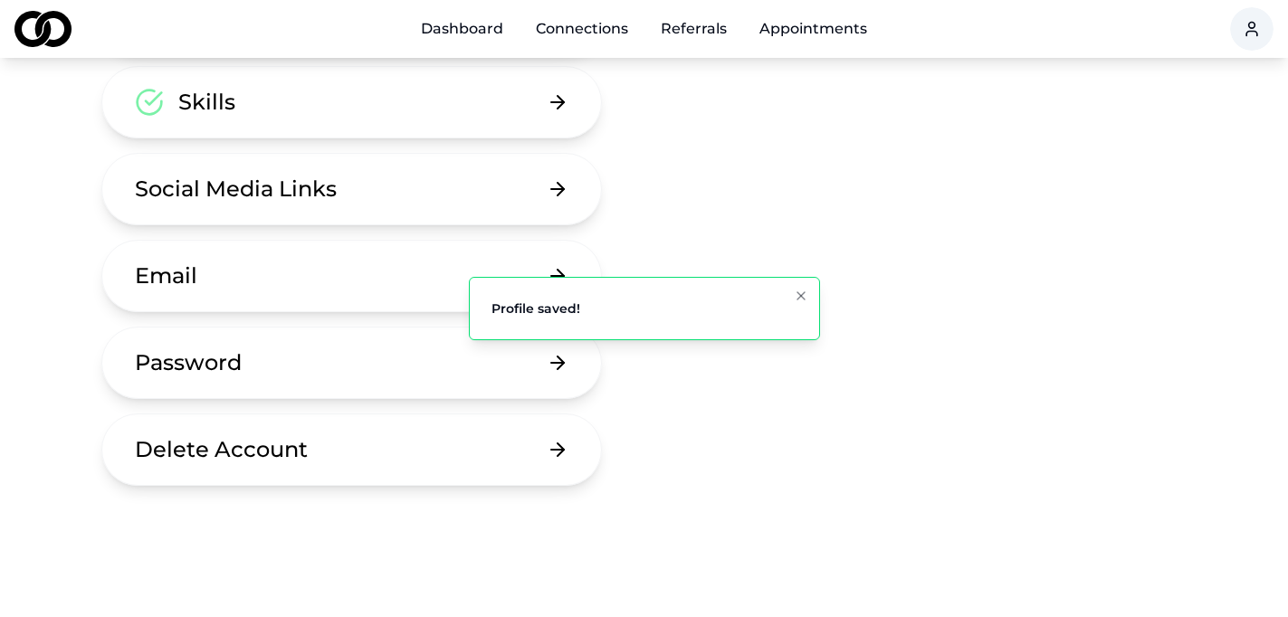
scroll to position [326, 0]
click at [225, 288] on button "Email" at bounding box center [352, 275] width 502 height 72
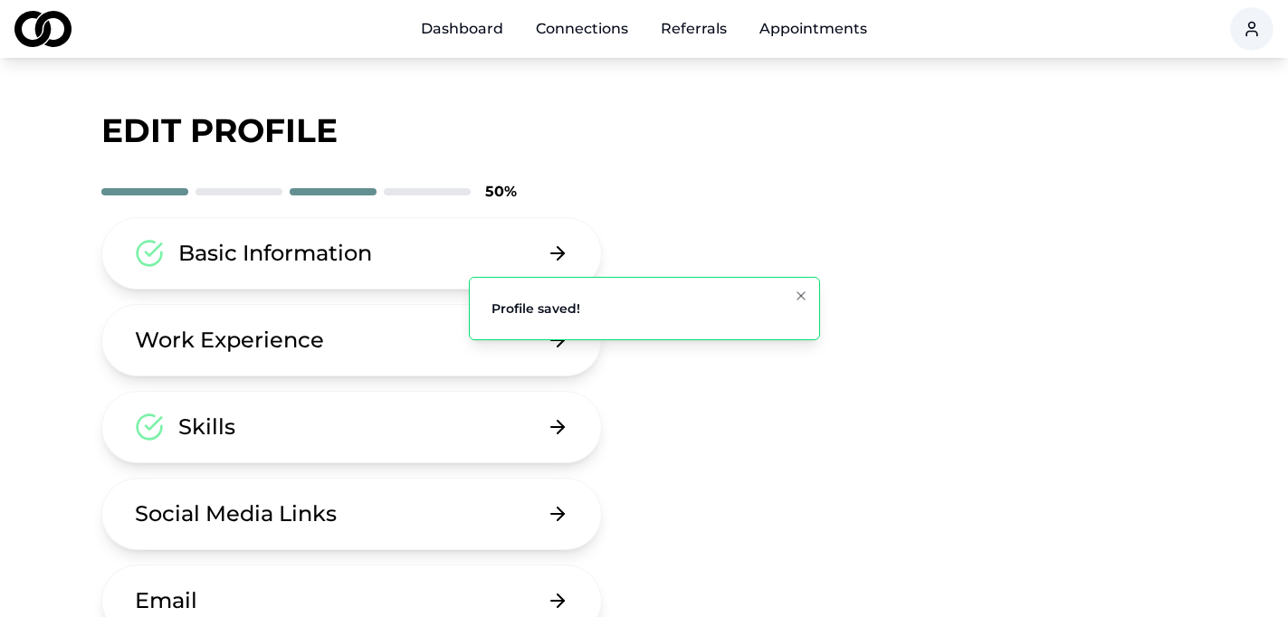
drag, startPoint x: 833, startPoint y: 418, endPoint x: 838, endPoint y: 405, distance: 14.6
click at [833, 417] on div "Basic Information Work Experience Skills Social Media Links Email Password Dele…" at bounding box center [644, 514] width 1086 height 594
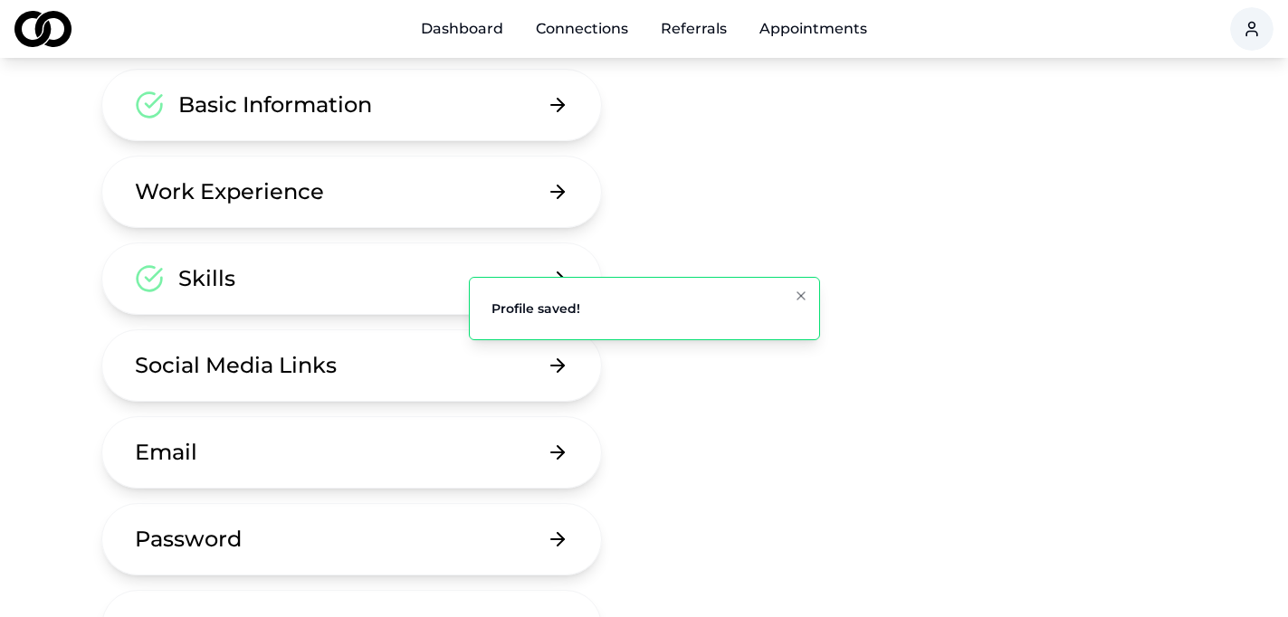
scroll to position [181, 0]
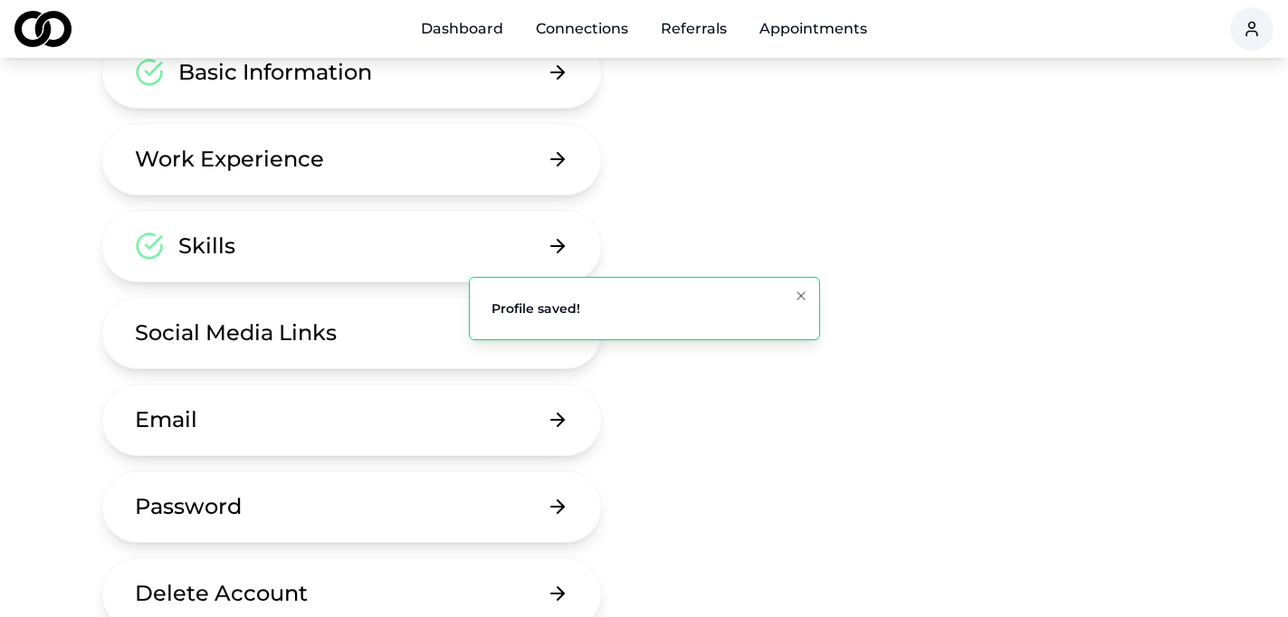
click at [243, 341] on div "Social Media Links" at bounding box center [236, 333] width 202 height 29
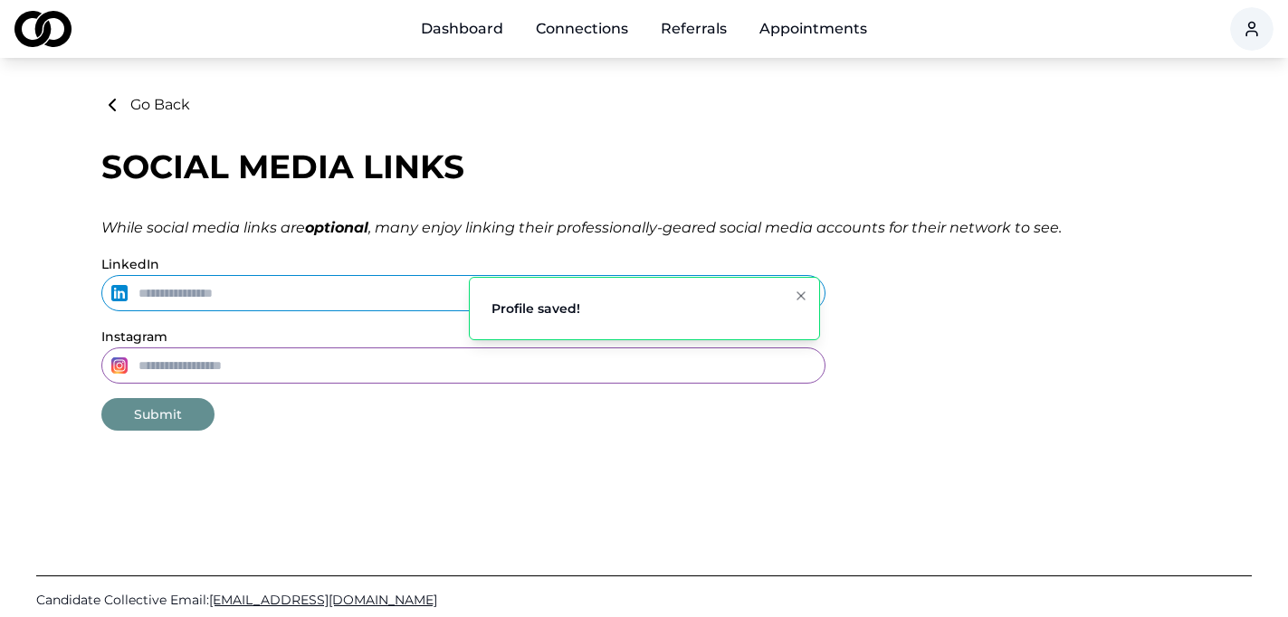
click at [845, 226] on div "While social media links are optional , many enjoy linking their professionally…" at bounding box center [644, 228] width 1086 height 22
click at [146, 116] on div "Go Back Social Media Links While social media links are optional , many enjoy l…" at bounding box center [644, 262] width 1086 height 337
click at [158, 105] on button "Go Back" at bounding box center [145, 105] width 89 height 22
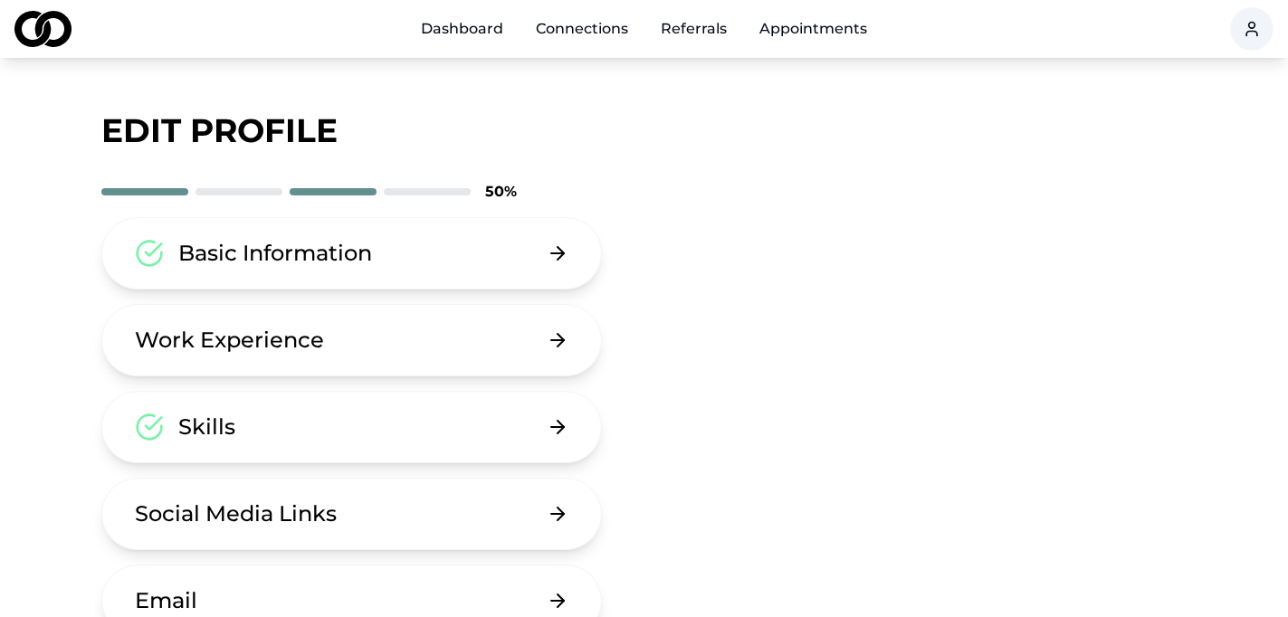
click at [878, 165] on div "edit profile 50 % Basic Information Work Experience Skills Social Media Links E…" at bounding box center [644, 452] width 1086 height 717
click at [228, 428] on div "Skills" at bounding box center [206, 427] width 57 height 29
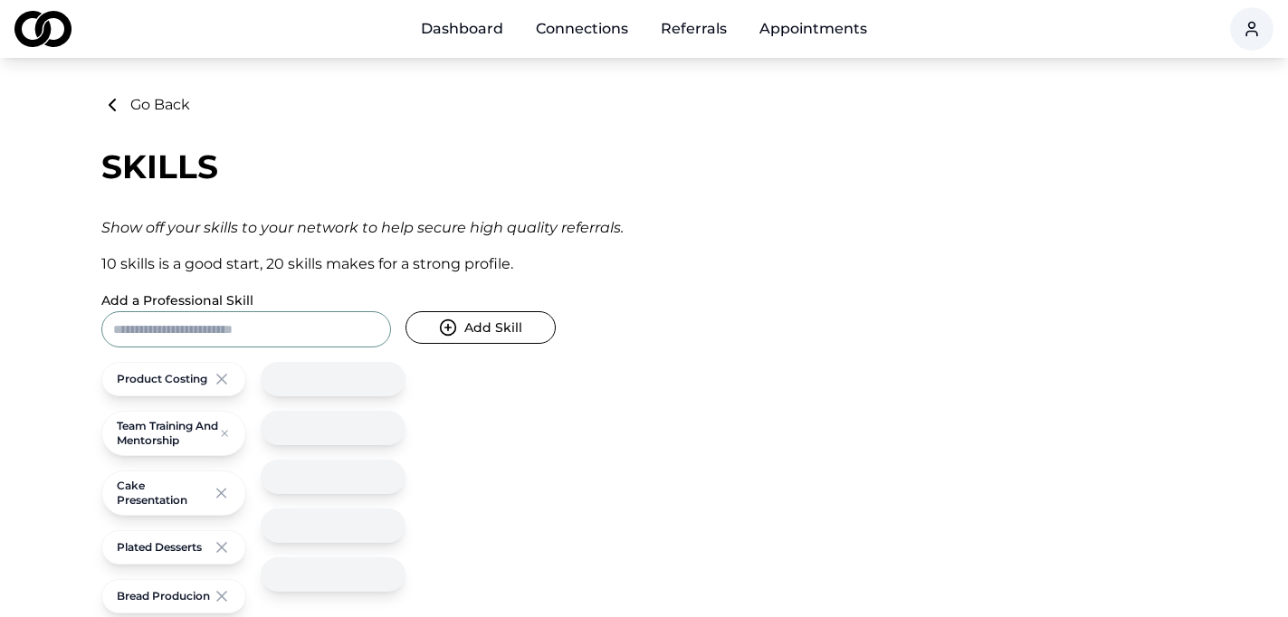
click at [636, 466] on div "Go Back Skills Show off your skills to your network to help secure high quality…" at bounding box center [644, 377] width 1086 height 567
click at [241, 203] on div "Go Back Skills Show off your skills to your network to help secure high quality…" at bounding box center [644, 377] width 1086 height 567
drag, startPoint x: 239, startPoint y: 233, endPoint x: 541, endPoint y: 242, distance: 301.6
click at [541, 244] on div "Go Back Skills Show off your skills to your network to help secure high quality…" at bounding box center [644, 377] width 1086 height 567
click at [658, 304] on form "Add a Professional Skill Add Skill" at bounding box center [463, 319] width 724 height 58
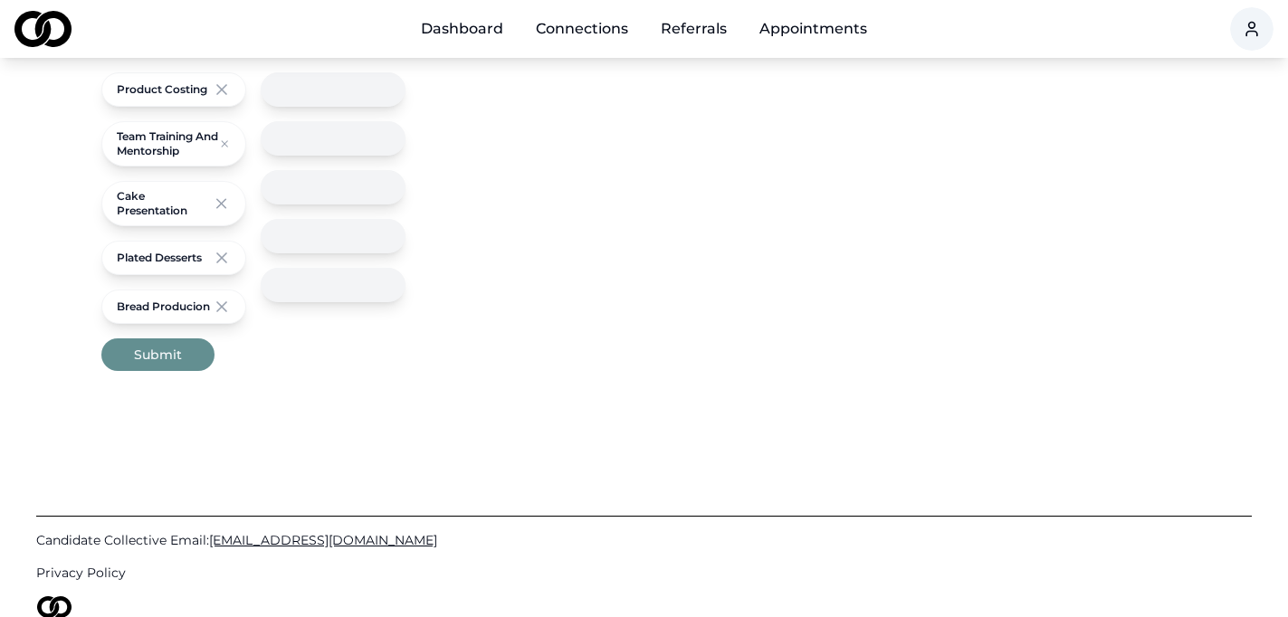
scroll to position [326, 0]
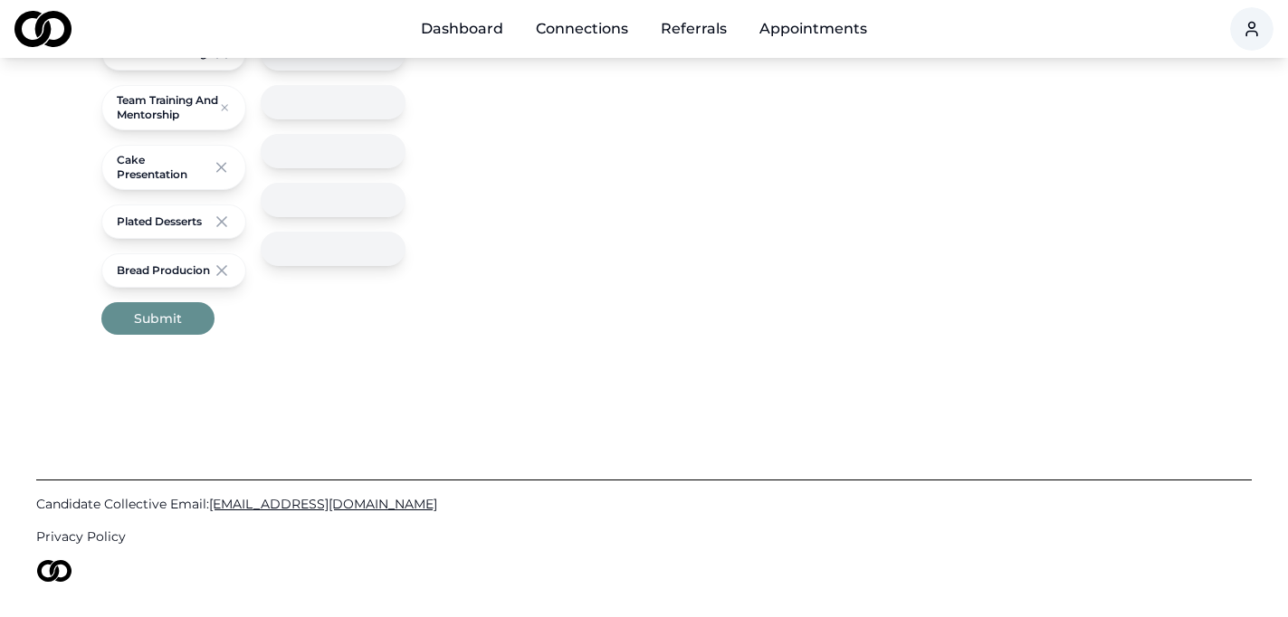
click at [171, 318] on button "Submit" at bounding box center [157, 318] width 113 height 33
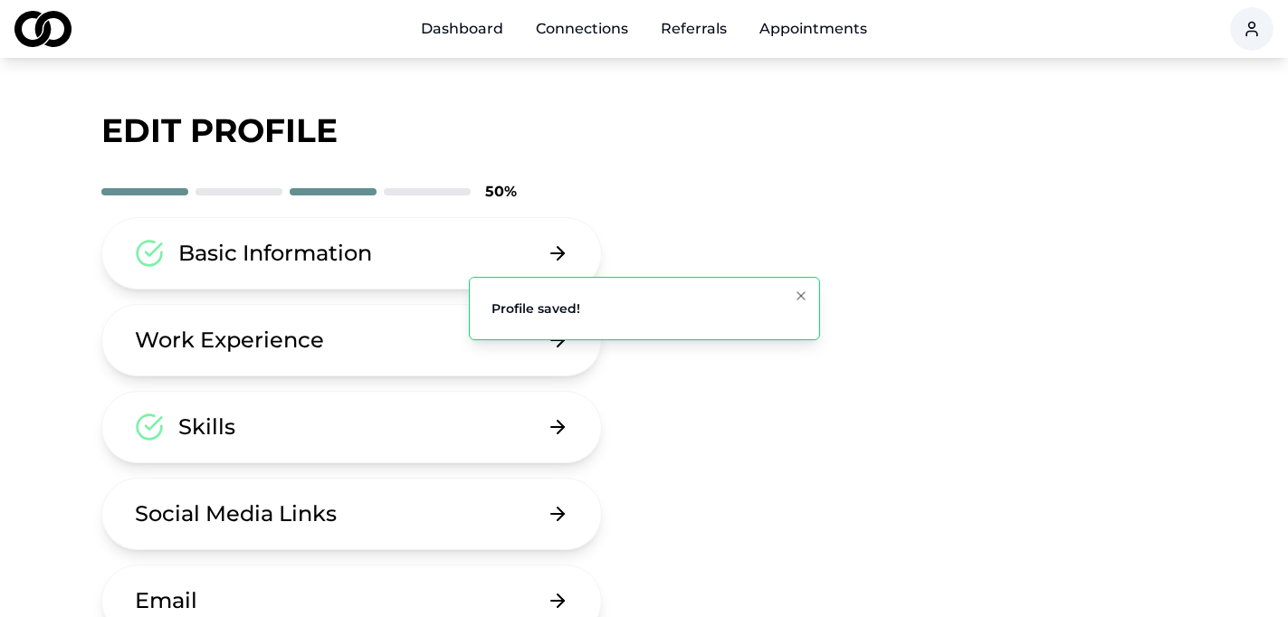
drag, startPoint x: 789, startPoint y: 539, endPoint x: 824, endPoint y: 466, distance: 80.6
click at [789, 538] on div "Basic Information Work Experience Skills Social Media Links Email Password Dele…" at bounding box center [644, 514] width 1086 height 594
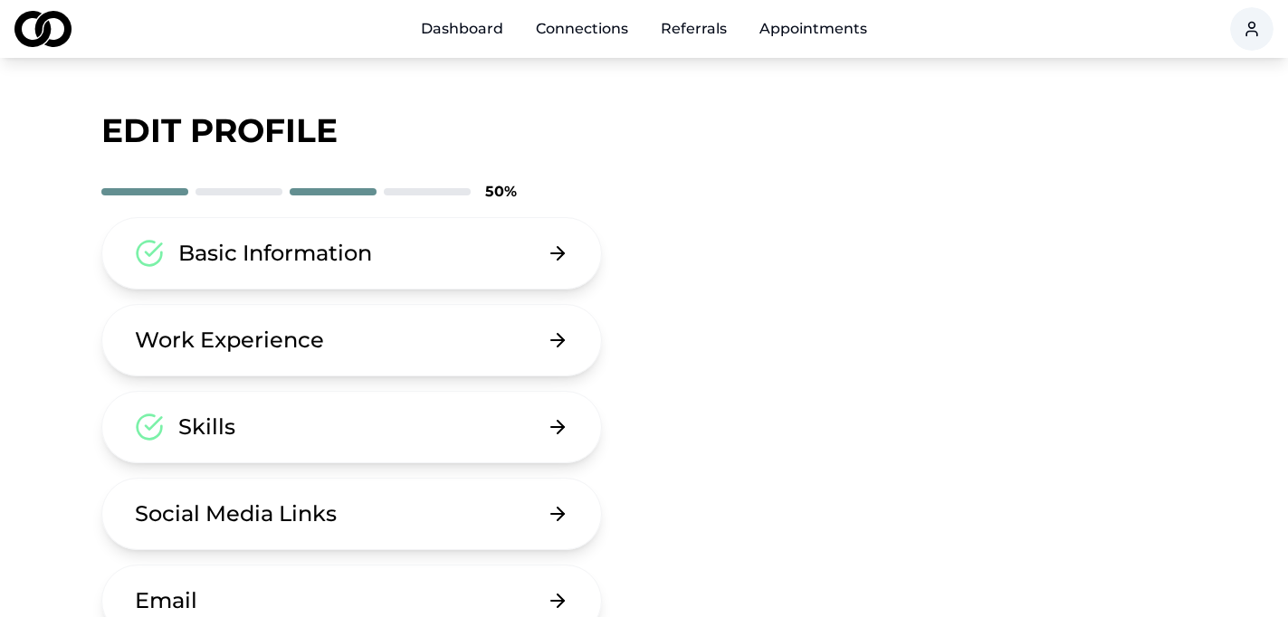
click at [597, 24] on link "Connections" at bounding box center [582, 29] width 121 height 36
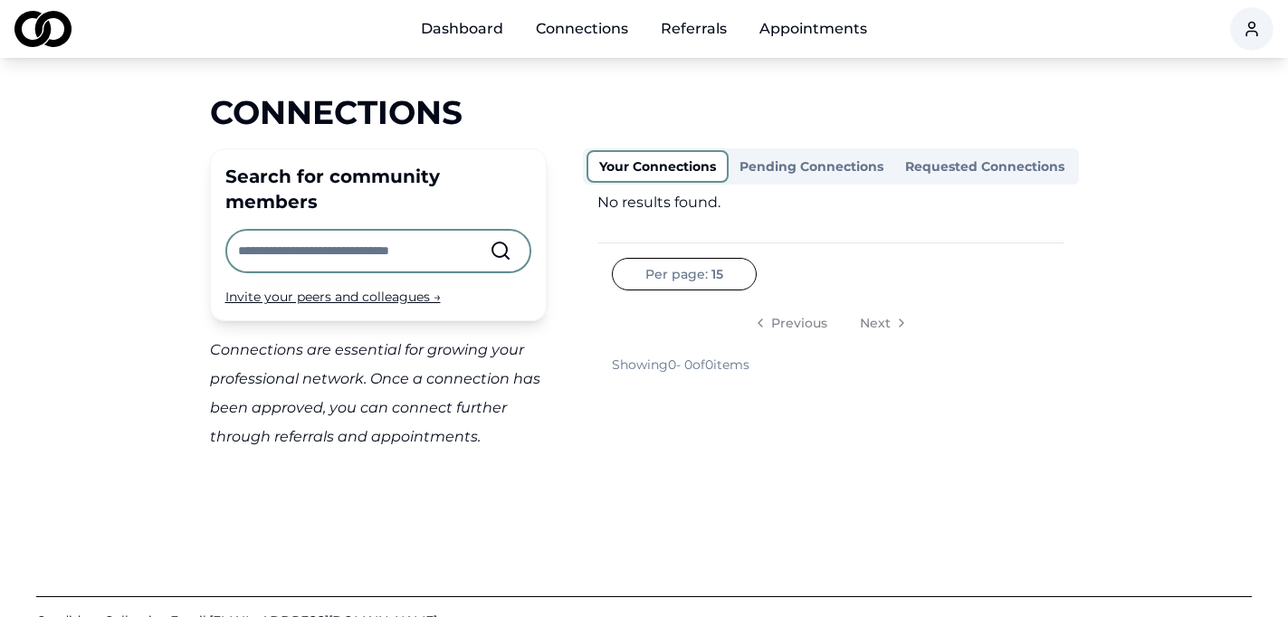
click at [701, 31] on link "Referrals" at bounding box center [693, 29] width 95 height 36
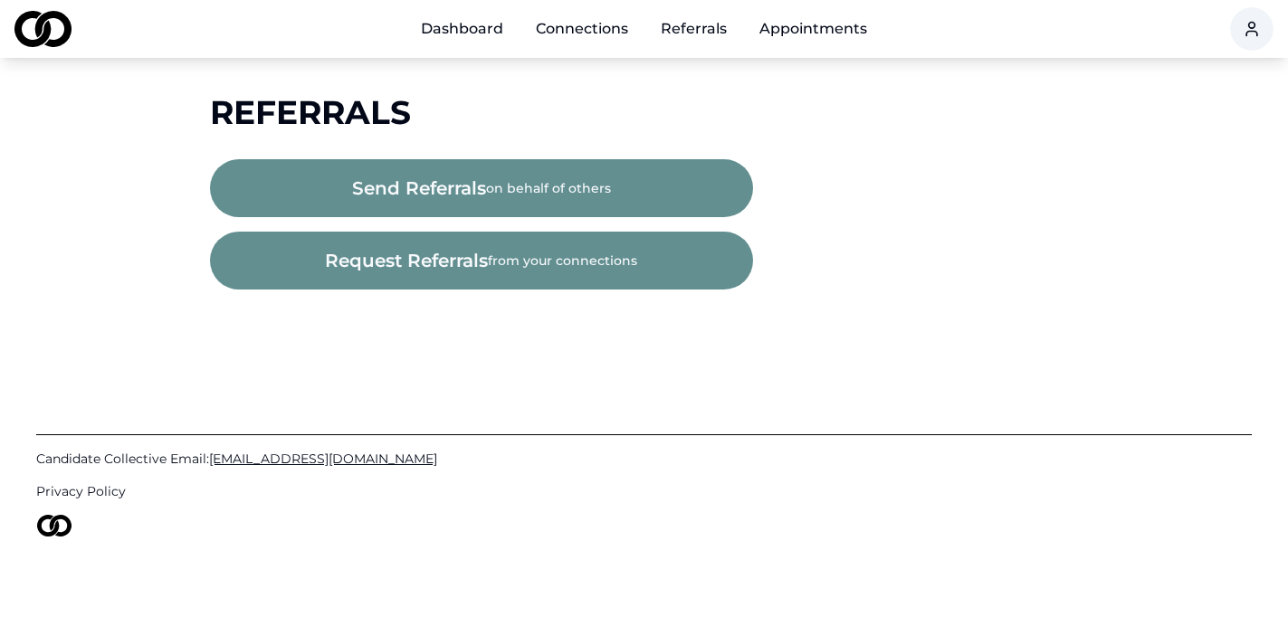
click at [818, 24] on link "Appointments" at bounding box center [813, 29] width 137 height 36
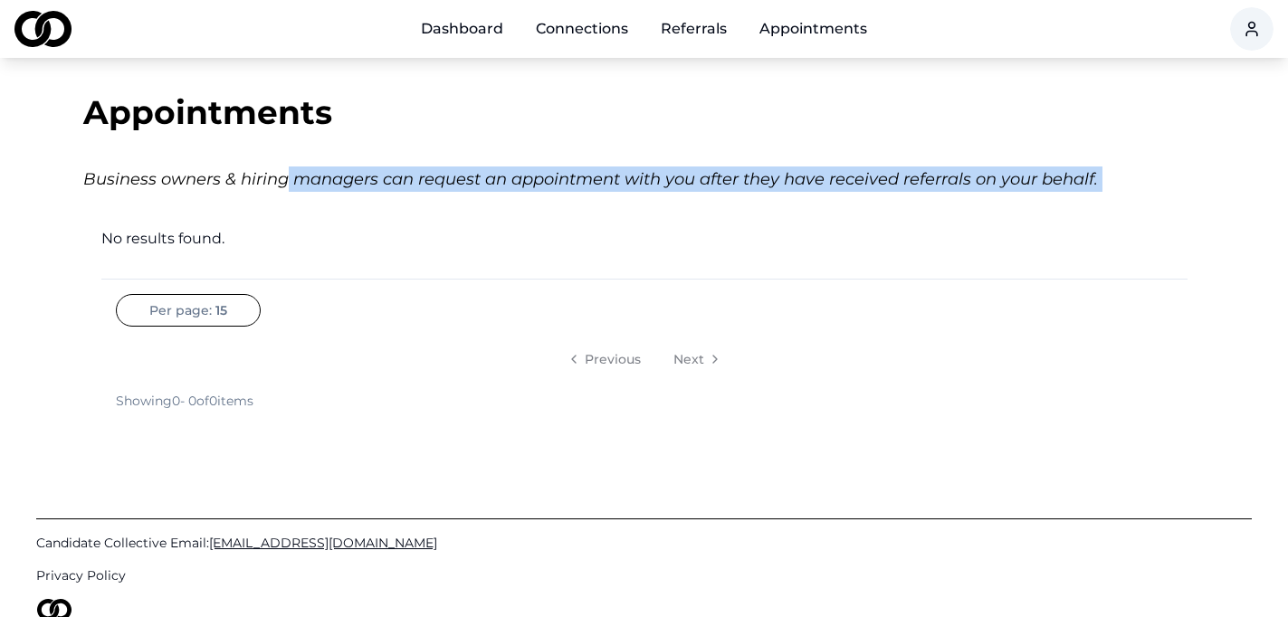
drag, startPoint x: 284, startPoint y: 177, endPoint x: 582, endPoint y: 203, distance: 299.0
click at [582, 203] on div "Appointments Business owners & hiring managers can request an appointment with …" at bounding box center [644, 252] width 1159 height 316
click at [429, 221] on div "Appointments Business owners & hiring managers can request an appointment with …" at bounding box center [644, 252] width 1159 height 316
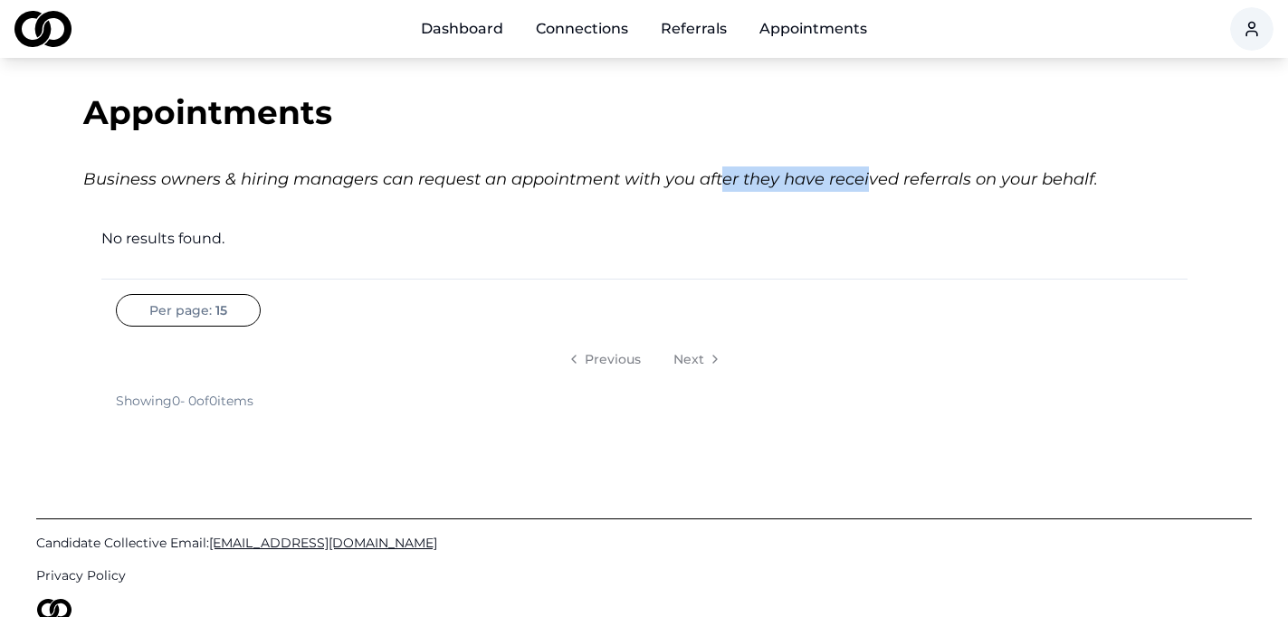
drag, startPoint x: 720, startPoint y: 176, endPoint x: 856, endPoint y: 182, distance: 136.0
click at [866, 183] on div "Business owners & hiring managers can request an appointment with you after the…" at bounding box center [644, 179] width 1123 height 25
click at [378, 254] on div "No results found. Per page: 15 Previous Next Showing 0 - 0 of 0 items" at bounding box center [644, 319] width 1086 height 182
click at [44, 22] on img at bounding box center [42, 29] width 57 height 36
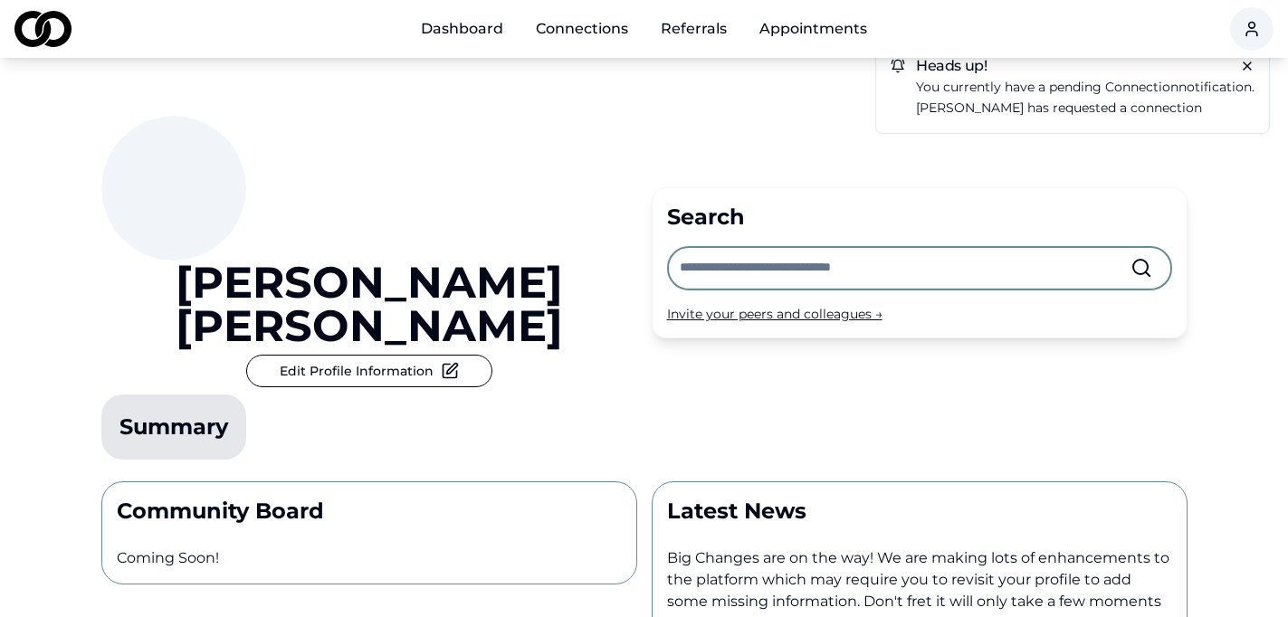
click at [1050, 94] on p "You currently have a pending connection notification." at bounding box center [1085, 87] width 339 height 21
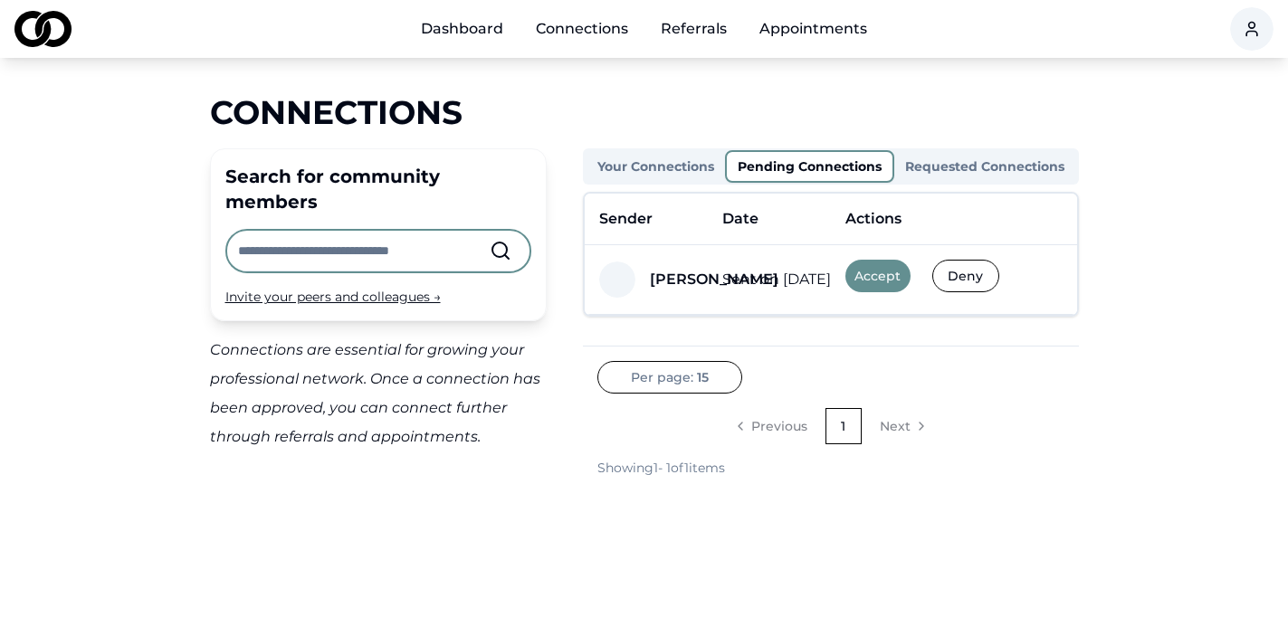
click at [804, 333] on div "Sender Date Actions Michael Sherman Sent on Oct 13, 2025 Accept Deny Per page: …" at bounding box center [831, 334] width 496 height 285
click at [737, 226] on div "Date" at bounding box center [741, 219] width 36 height 22
click at [876, 279] on button "Accept" at bounding box center [878, 276] width 65 height 33
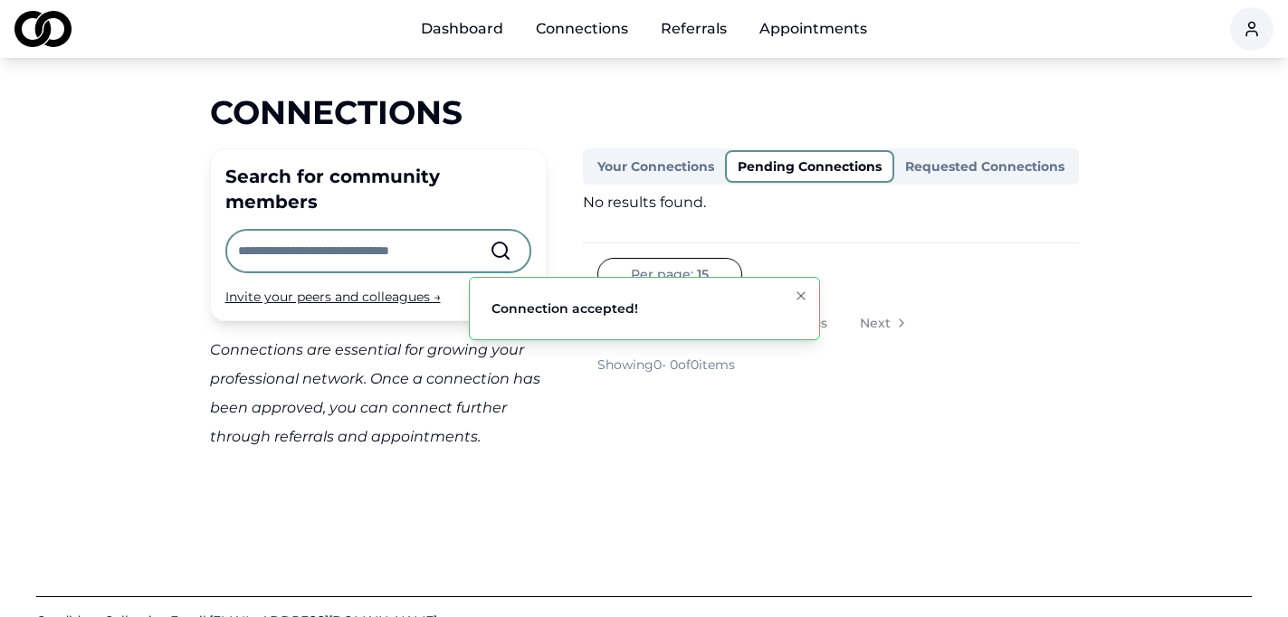
click at [812, 410] on div "Your Connections Pending Connections Requested Connections No results found. Pe…" at bounding box center [831, 299] width 496 height 303
click at [634, 420] on div "Your Connections Pending Connections Requested Connections No results found. Pe…" at bounding box center [831, 299] width 496 height 303
click at [795, 287] on button "Notifications (F8)" at bounding box center [801, 296] width 22 height 22
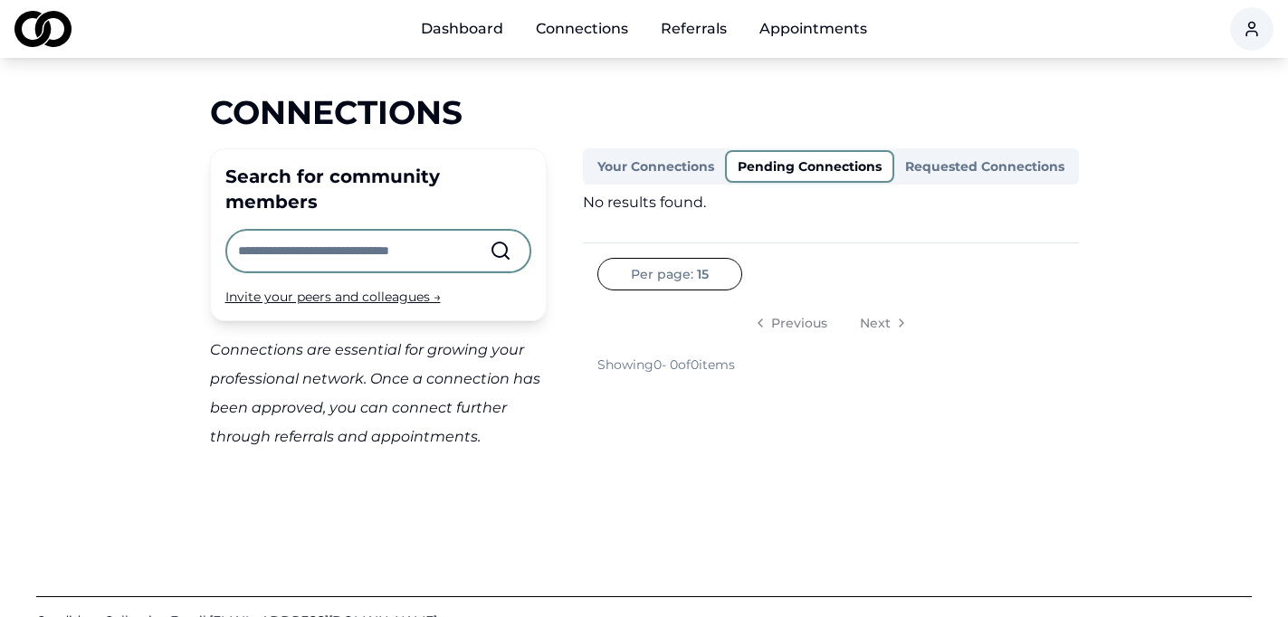
click at [668, 160] on button "Your Connections" at bounding box center [656, 166] width 139 height 29
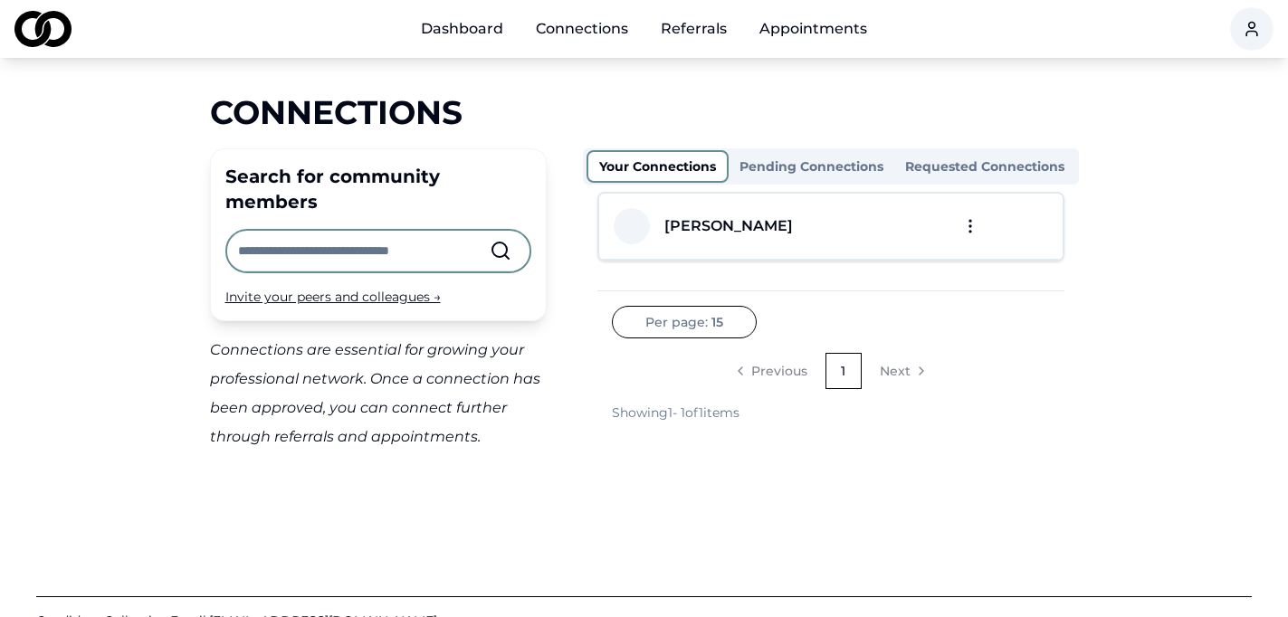
click at [742, 232] on div "Michael Sherman" at bounding box center [729, 226] width 129 height 22
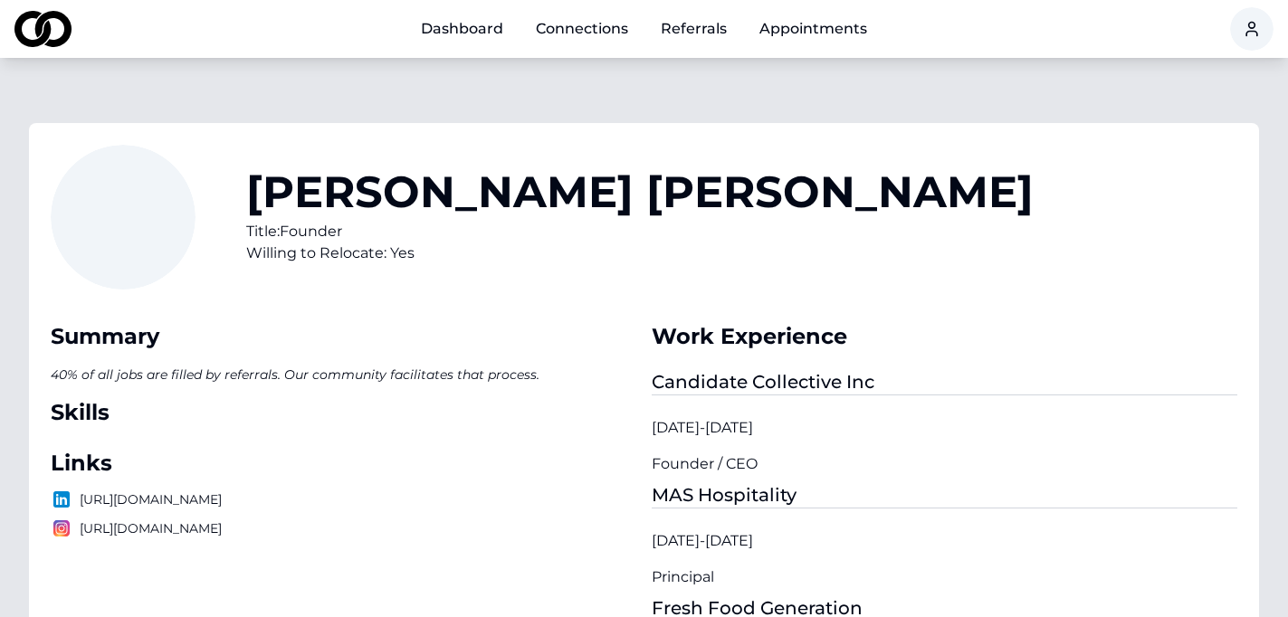
click at [796, 250] on div "Michael Sherman Title: Founder Willing to Relocate: Yes" at bounding box center [644, 228] width 1187 height 167
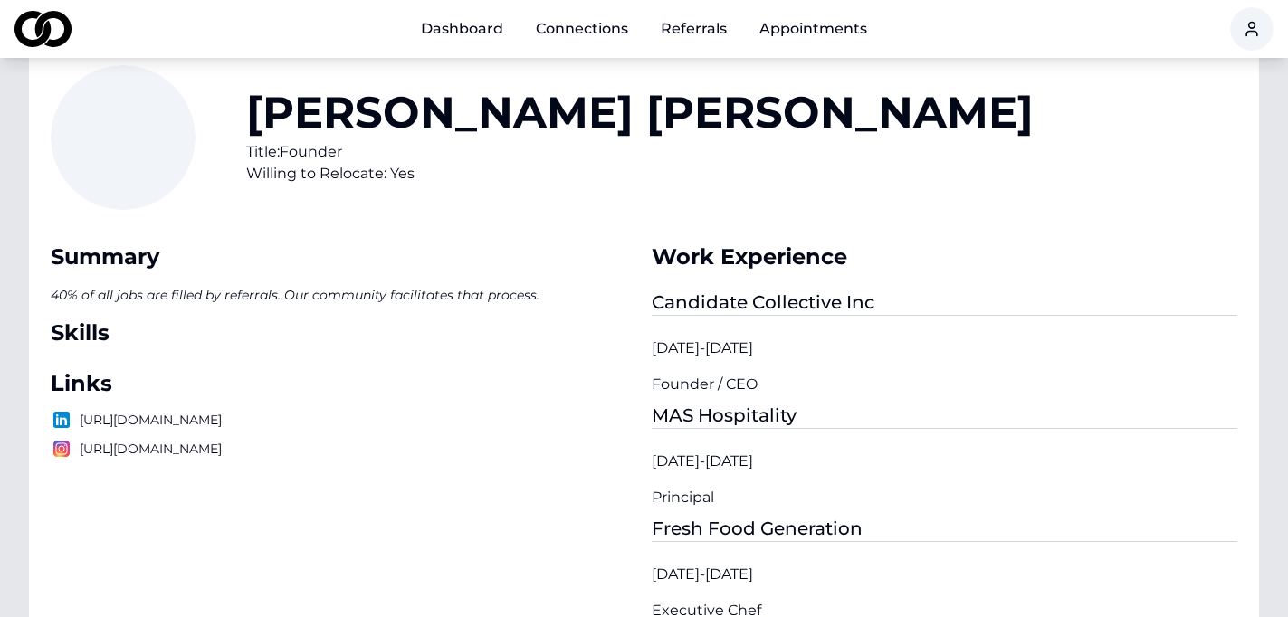
scroll to position [36, 0]
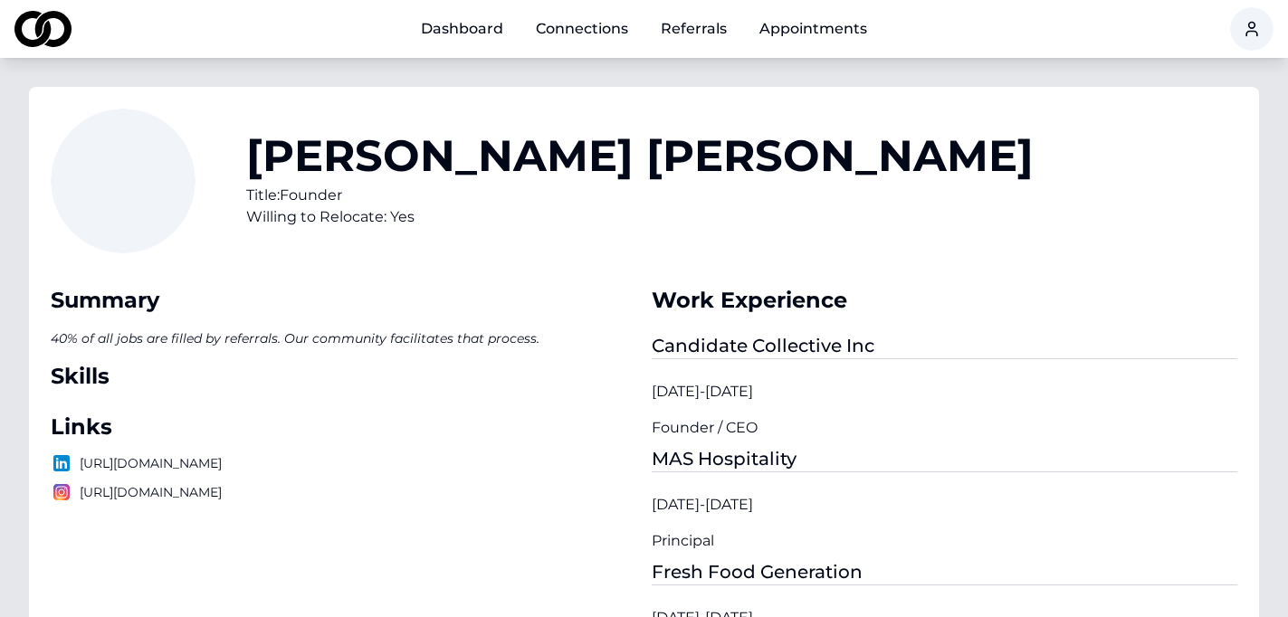
click at [474, 26] on link "Dashboard" at bounding box center [462, 29] width 111 height 36
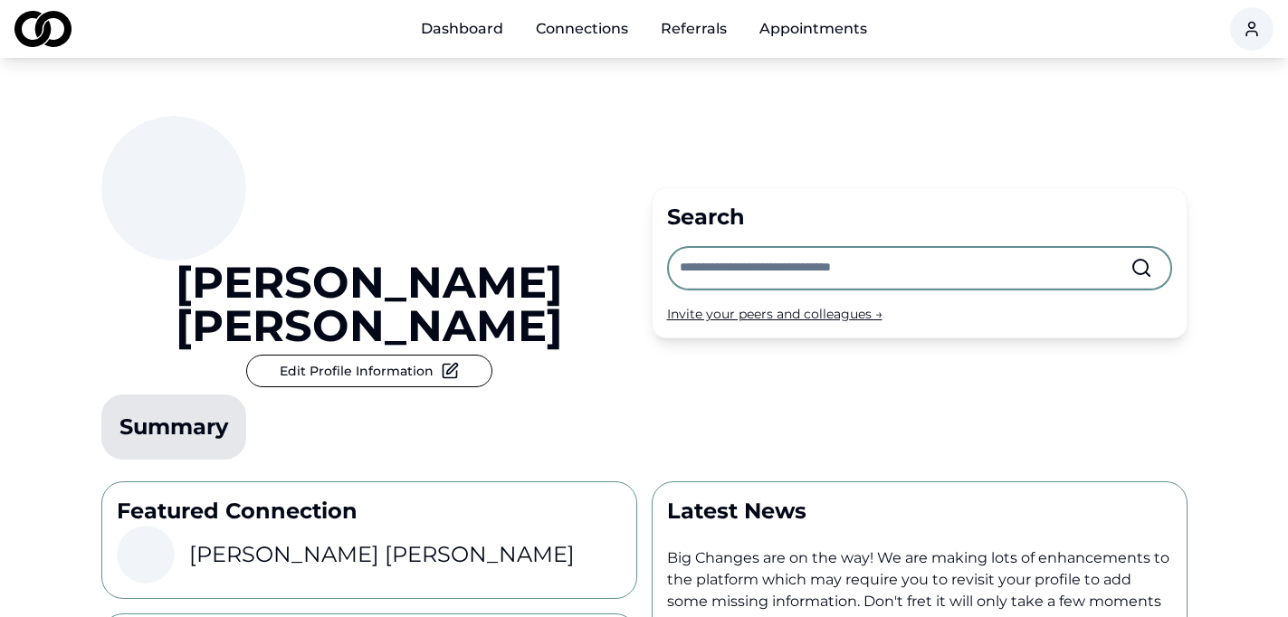
click at [415, 280] on div "Rebecca Isbell Edit Profile Information Summary" at bounding box center [369, 291] width 536 height 351
click at [378, 132] on div "Rebecca Isbell Edit Profile Information Summary" at bounding box center [369, 291] width 536 height 351
